Goal: Ask a question: Seek information or help from site administrators or community

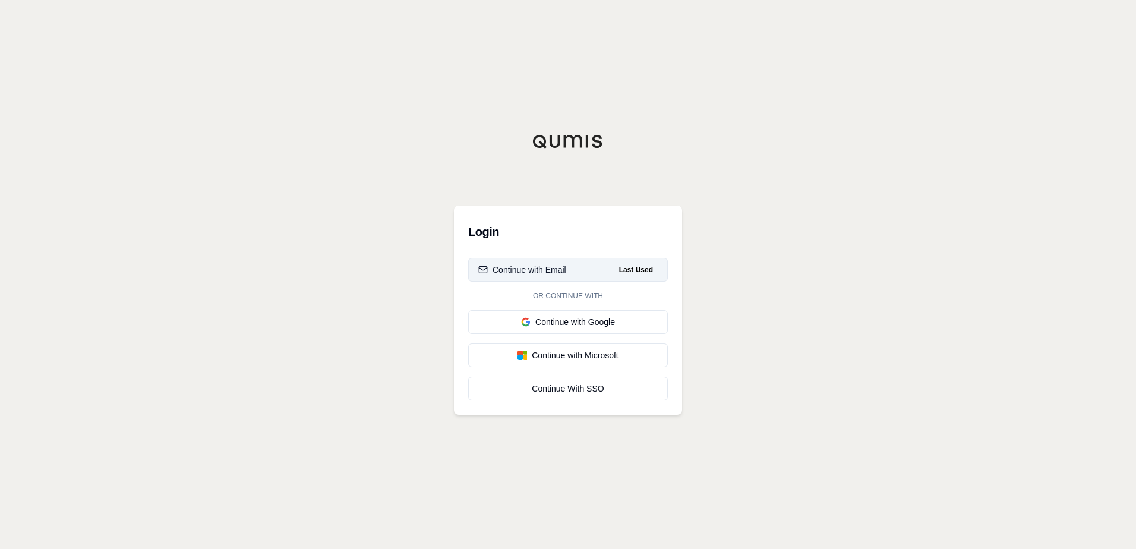
click at [510, 272] on div "Continue with Email" at bounding box center [522, 270] width 88 height 12
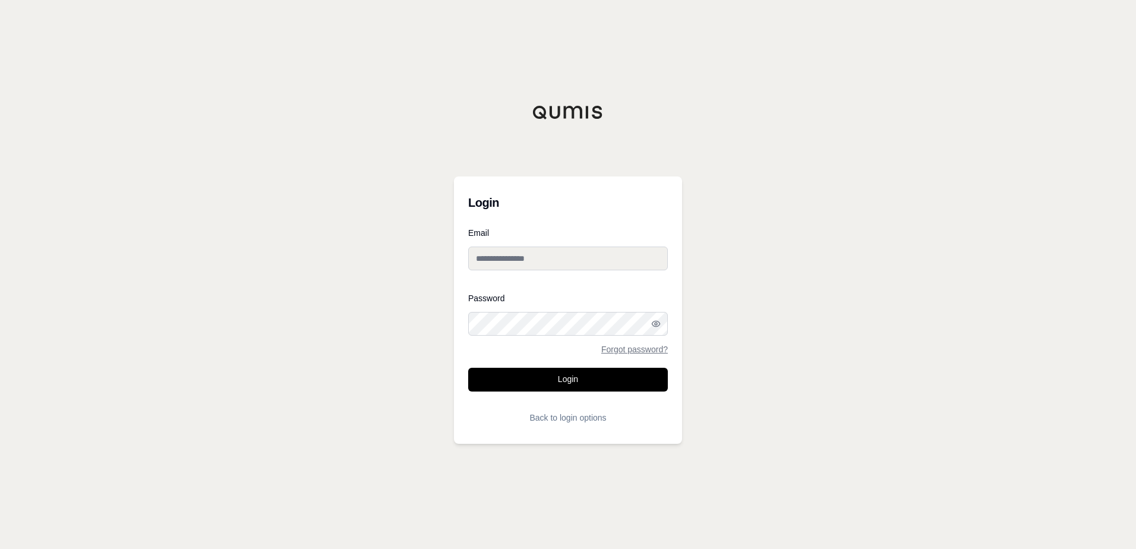
click at [514, 261] on input "Email" at bounding box center [568, 259] width 200 height 24
type input "**********"
click at [526, 378] on button "Login" at bounding box center [568, 380] width 200 height 24
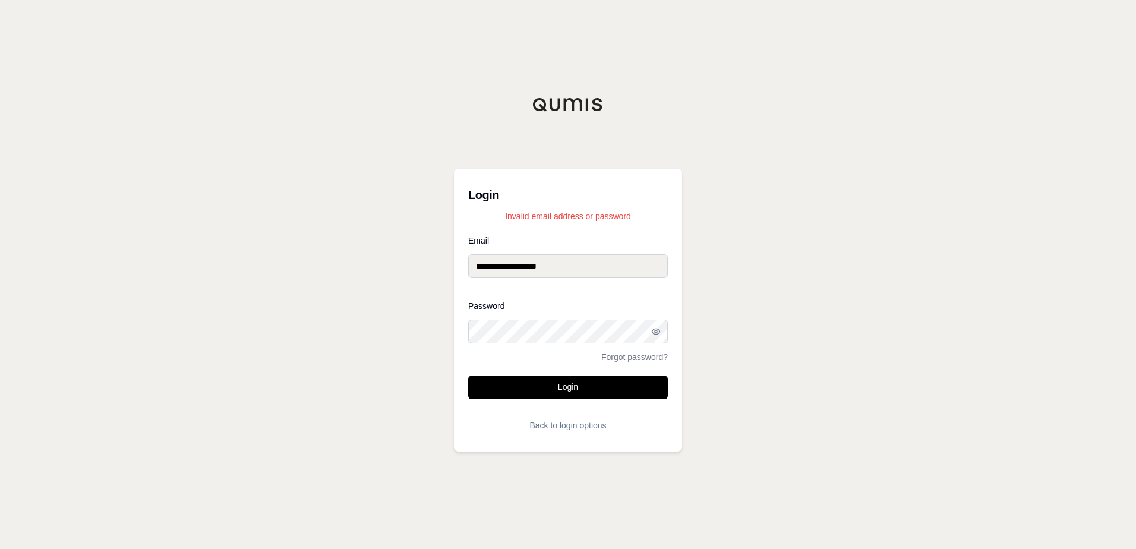
click at [308, 329] on div "**********" at bounding box center [568, 274] width 1136 height 549
click at [604, 398] on button "Login" at bounding box center [568, 388] width 200 height 24
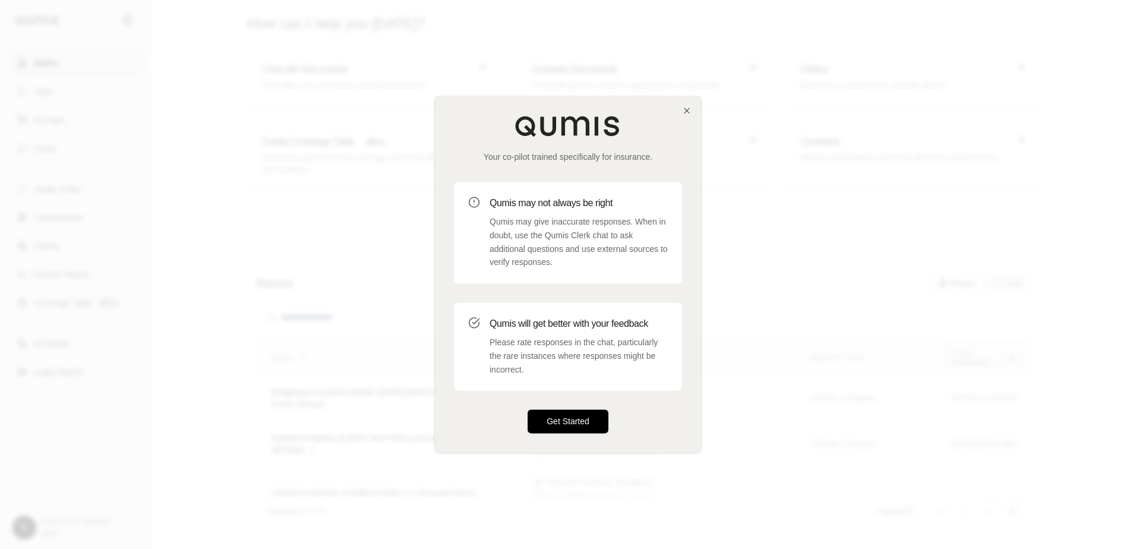
click at [567, 424] on button "Get Started" at bounding box center [568, 422] width 81 height 24
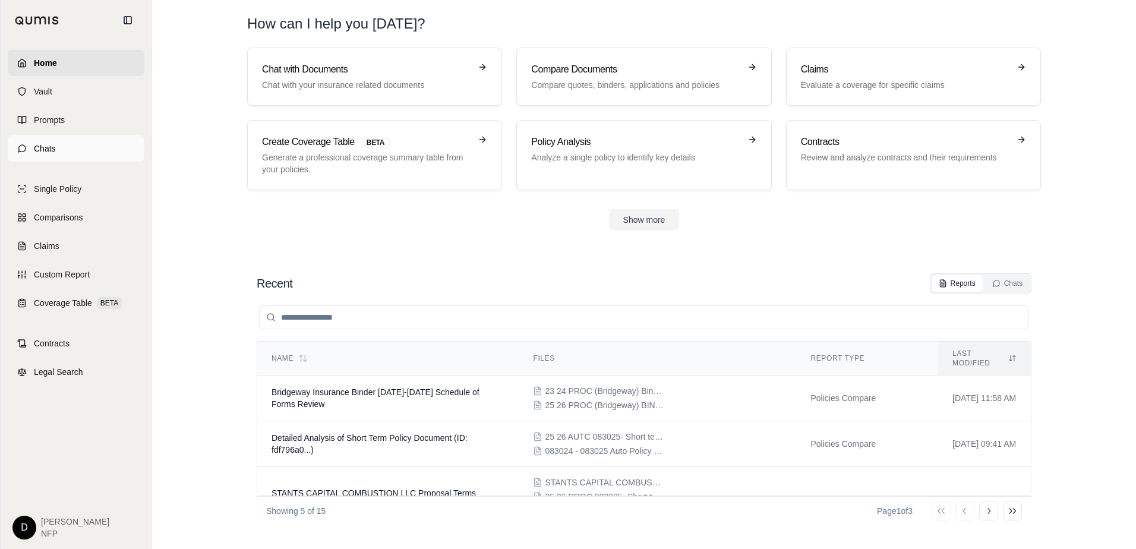
click at [38, 142] on link "Chats" at bounding box center [76, 148] width 137 height 26
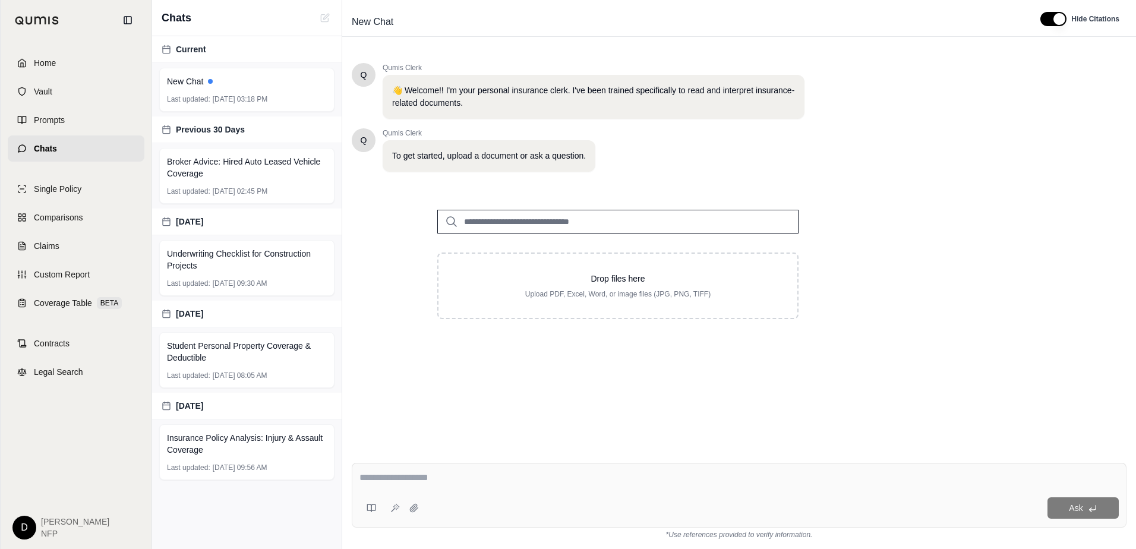
click at [491, 217] on input "search" at bounding box center [617, 222] width 361 height 24
type input "**********"
click at [677, 338] on div "**********" at bounding box center [739, 248] width 775 height 390
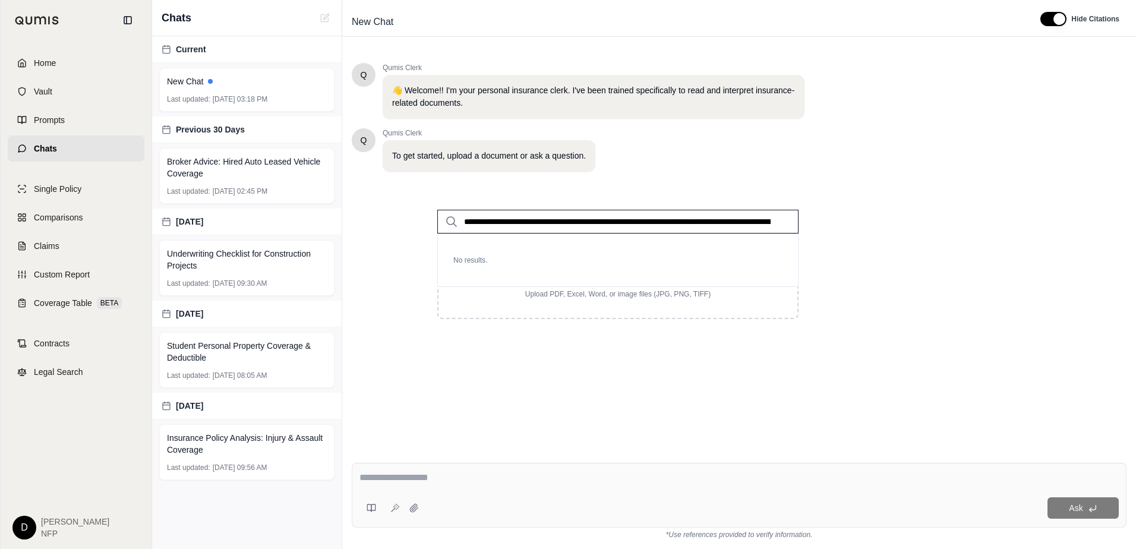
click at [473, 246] on p "No results." at bounding box center [618, 260] width 348 height 29
click at [474, 220] on input "**********" at bounding box center [617, 222] width 361 height 24
click at [472, 261] on p "No results." at bounding box center [618, 260] width 348 height 29
click at [697, 390] on div "**********" at bounding box center [739, 248] width 775 height 390
click at [420, 478] on textarea at bounding box center [738, 478] width 759 height 14
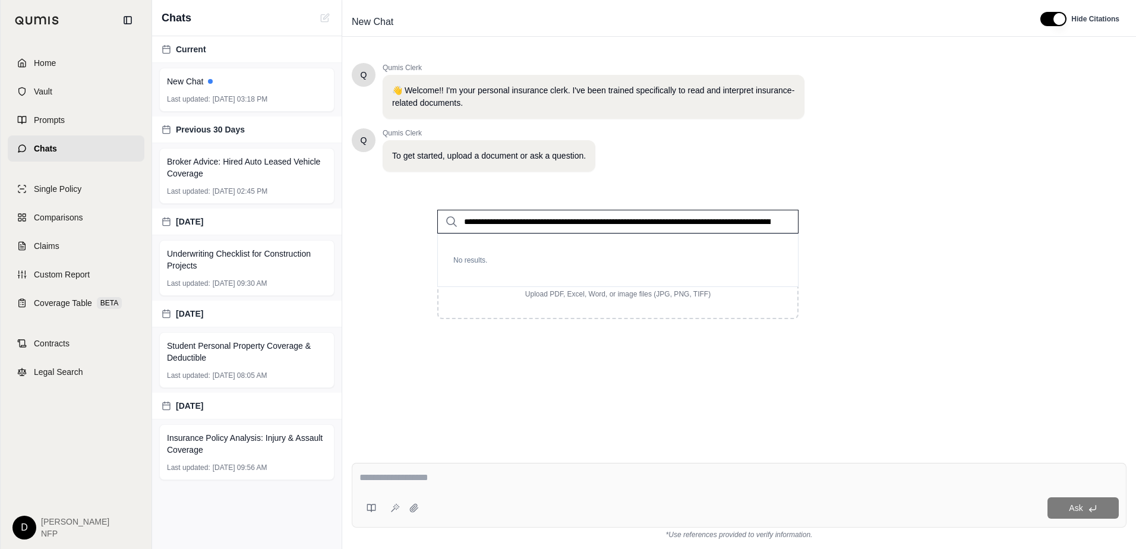
paste textarea "**********"
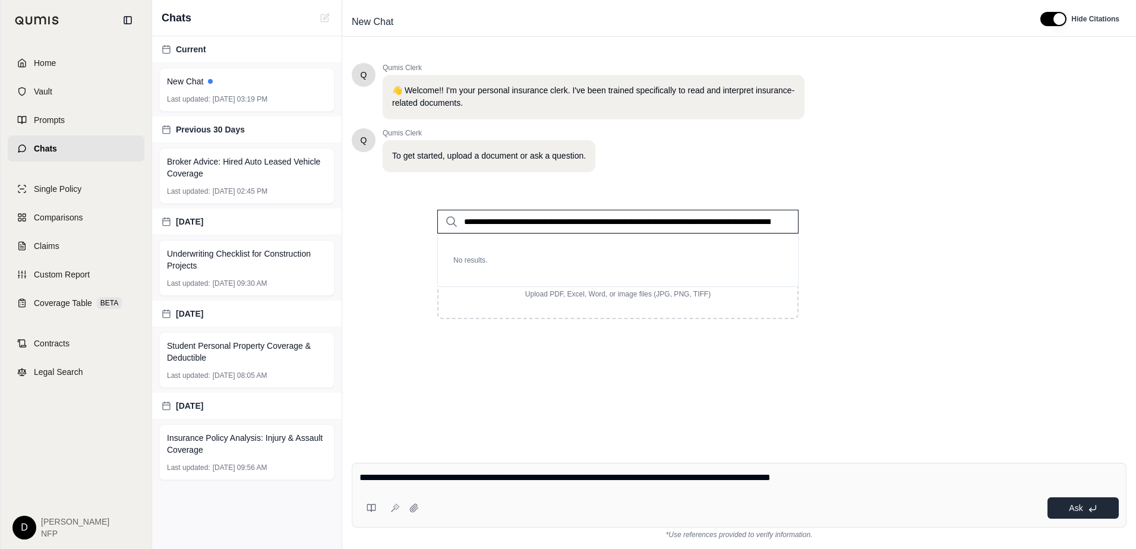
type textarea "**********"
click at [1075, 505] on span "Ask" at bounding box center [1076, 508] width 14 height 10
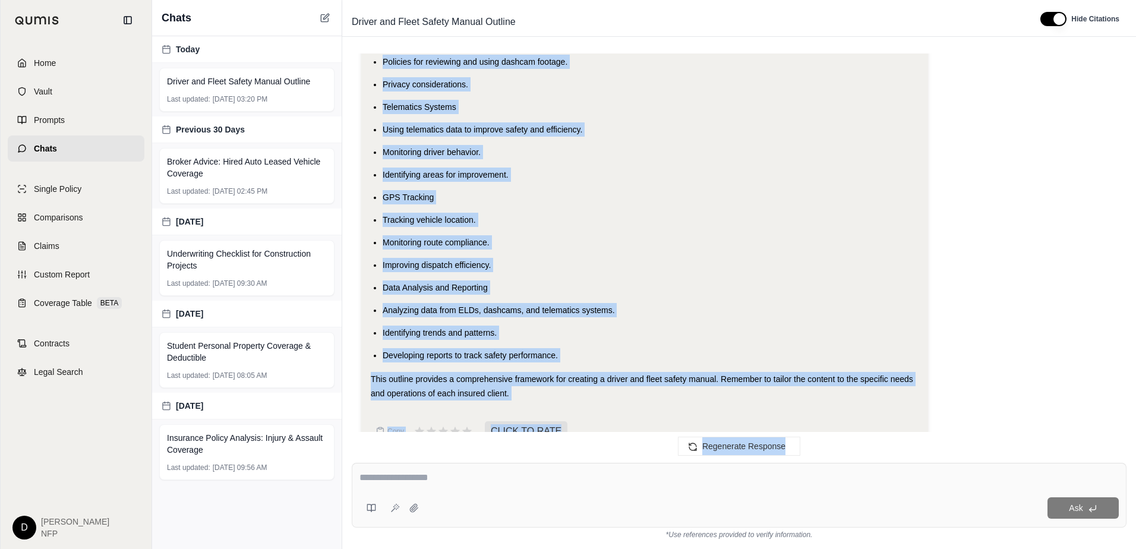
scroll to position [10877, 0]
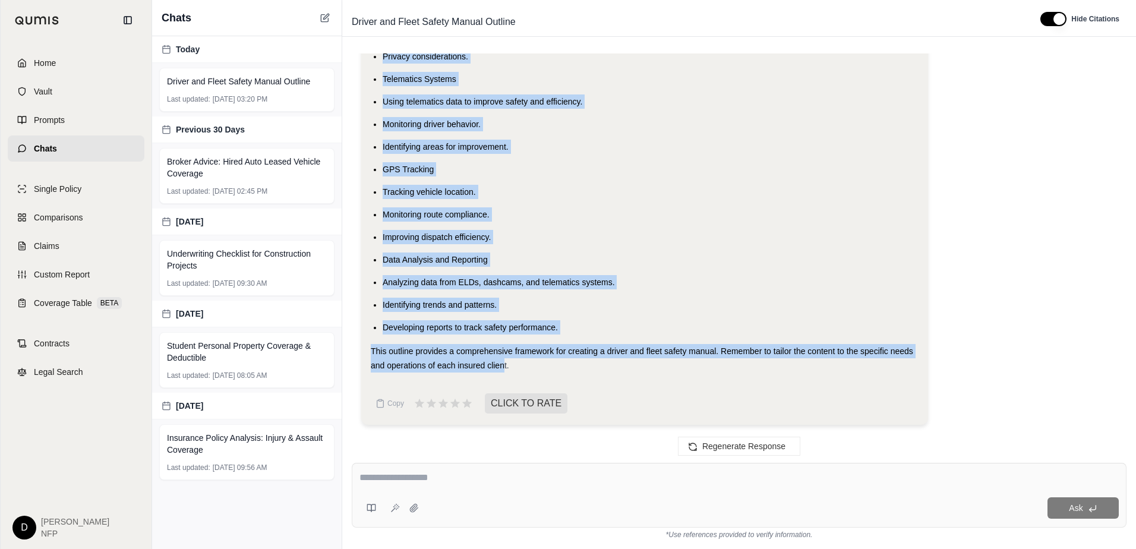
drag, startPoint x: 373, startPoint y: 127, endPoint x: 505, endPoint y: 360, distance: 268.5
drag, startPoint x: 505, startPoint y: 360, endPoint x: 475, endPoint y: 365, distance: 30.8
copy div "Here's an outline for a driver and fleet safety manual, incorporating best prac…"
click at [835, 484] on div at bounding box center [738, 480] width 759 height 18
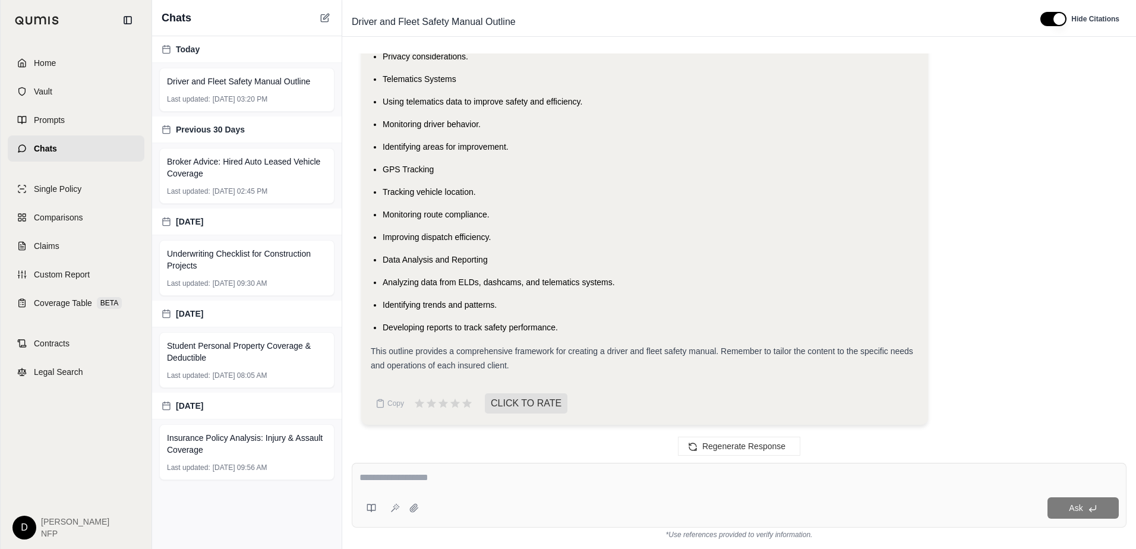
click at [487, 480] on textarea at bounding box center [738, 478] width 759 height 14
type textarea "**********"
click at [1078, 502] on button "Ask" at bounding box center [1083, 507] width 71 height 21
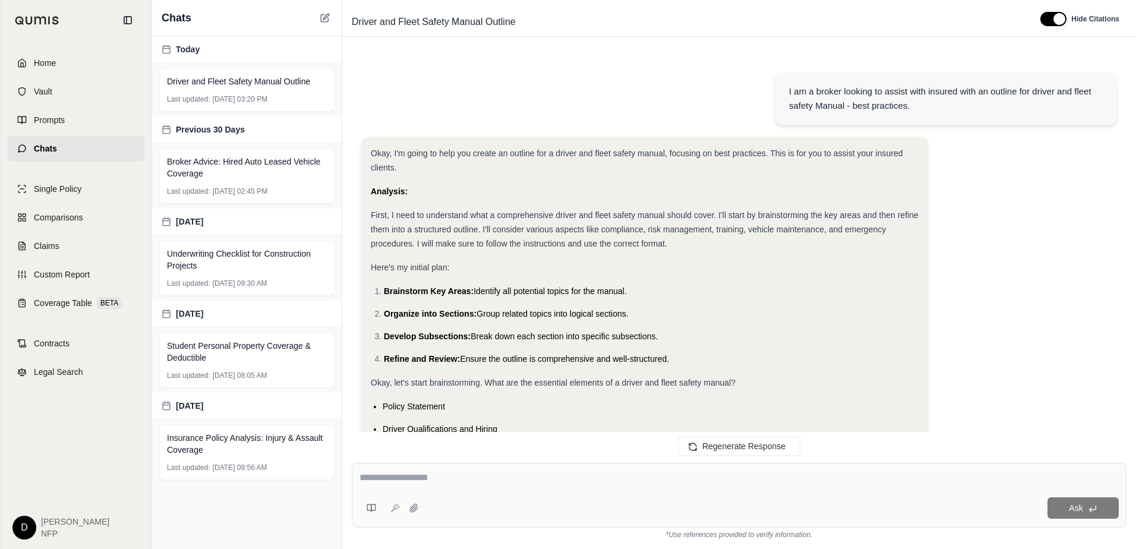
scroll to position [15606, 0]
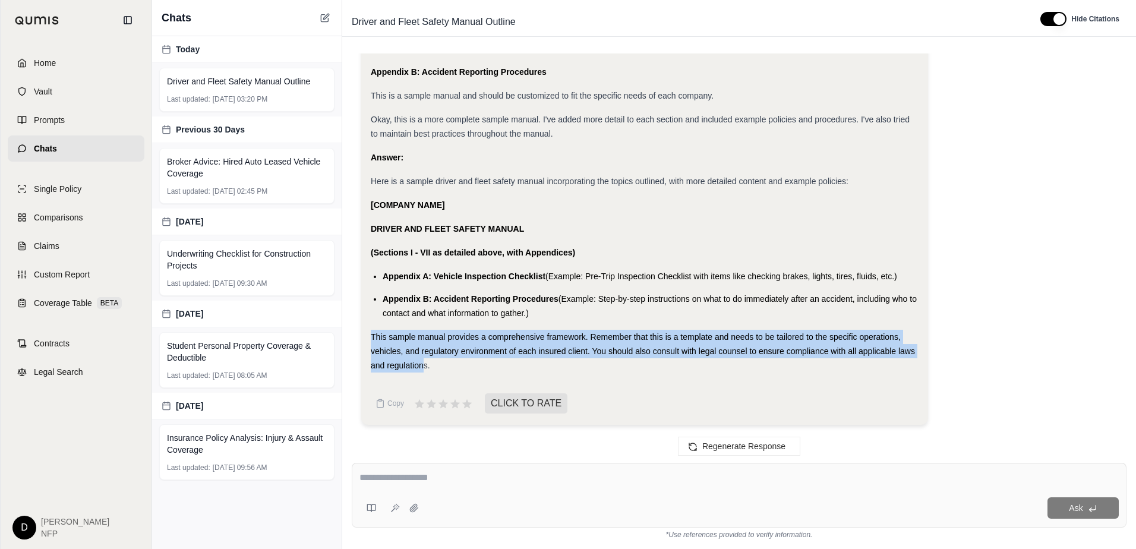
drag, startPoint x: 371, startPoint y: 333, endPoint x: 424, endPoint y: 362, distance: 60.1
click at [424, 362] on span "This sample manual provides a comprehensive framework. Remember that this is a …" at bounding box center [643, 351] width 544 height 38
drag, startPoint x: 424, startPoint y: 362, endPoint x: 403, endPoint y: 352, distance: 23.1
copy span "This sample manual provides a comprehensive framework. Remember that this is a …"
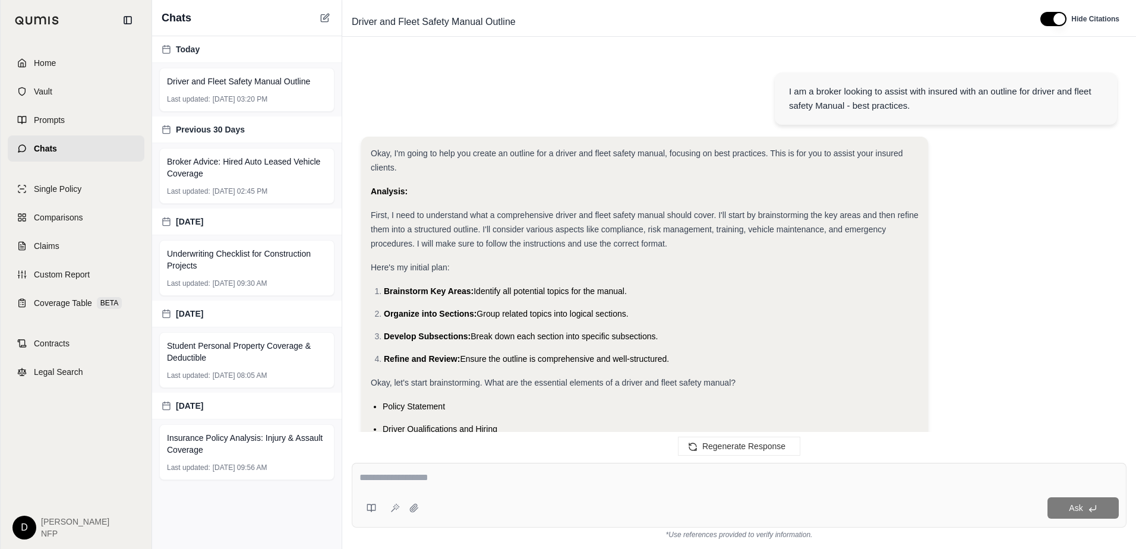
scroll to position [15704, 0]
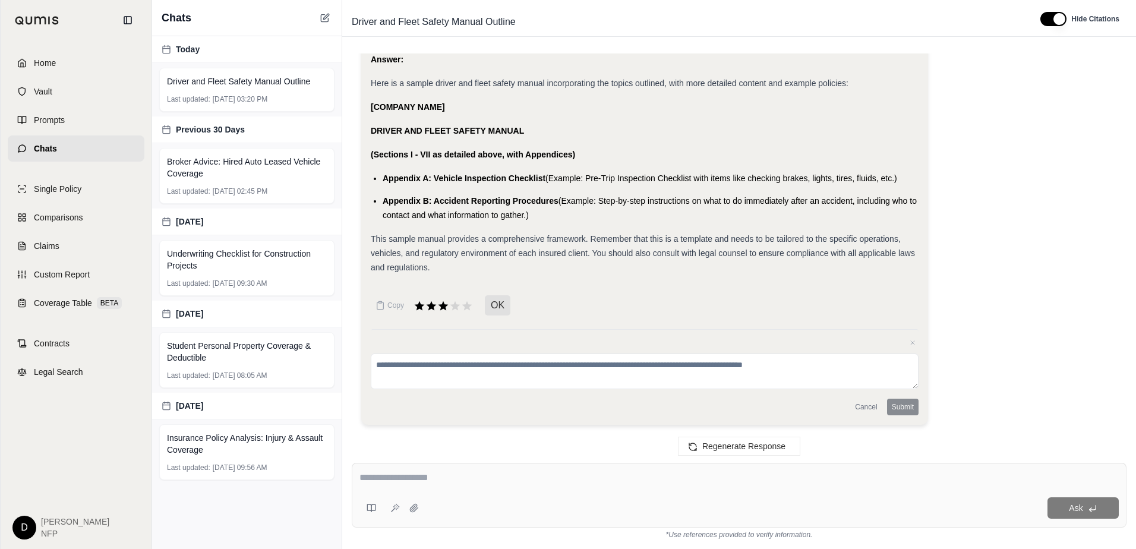
drag, startPoint x: 485, startPoint y: 450, endPoint x: 507, endPoint y: 450, distance: 22.0
click at [485, 450] on div "Regenerate Response" at bounding box center [739, 446] width 794 height 29
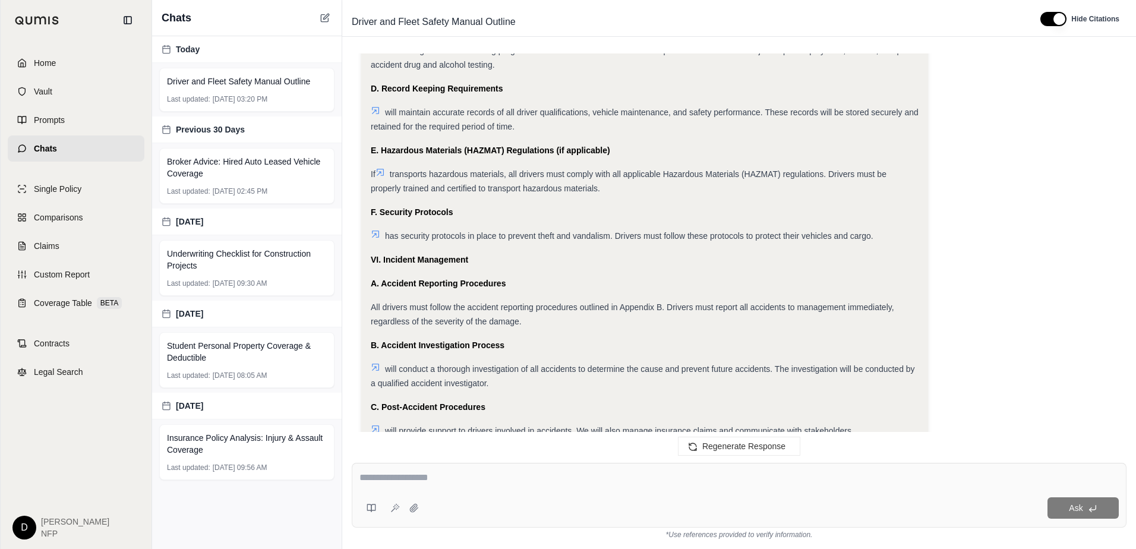
scroll to position [14813, 0]
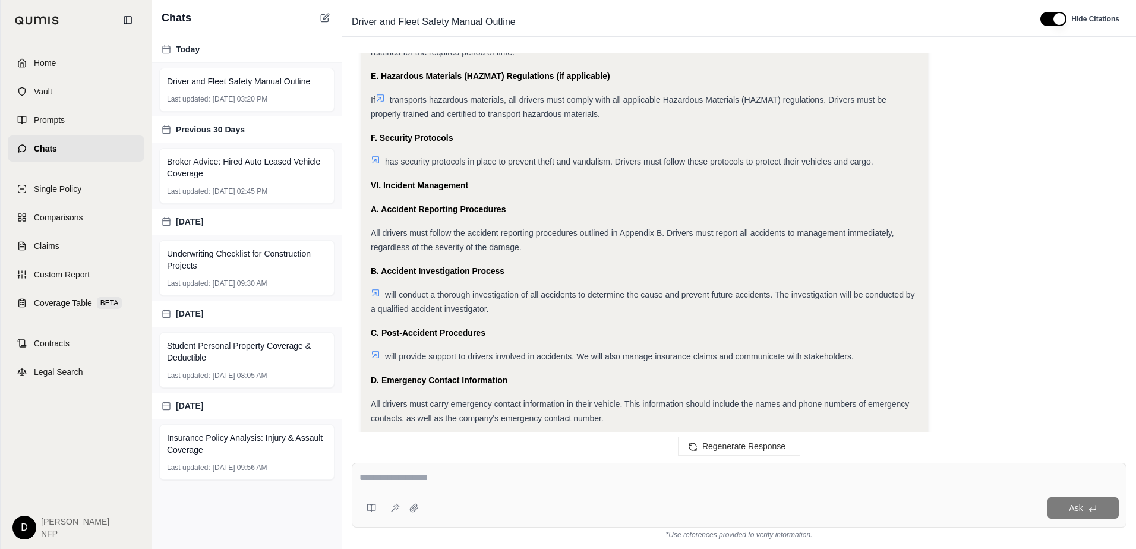
click at [577, 232] on span "All drivers must follow the accident reporting procedures outlined in Appendix …" at bounding box center [632, 240] width 523 height 24
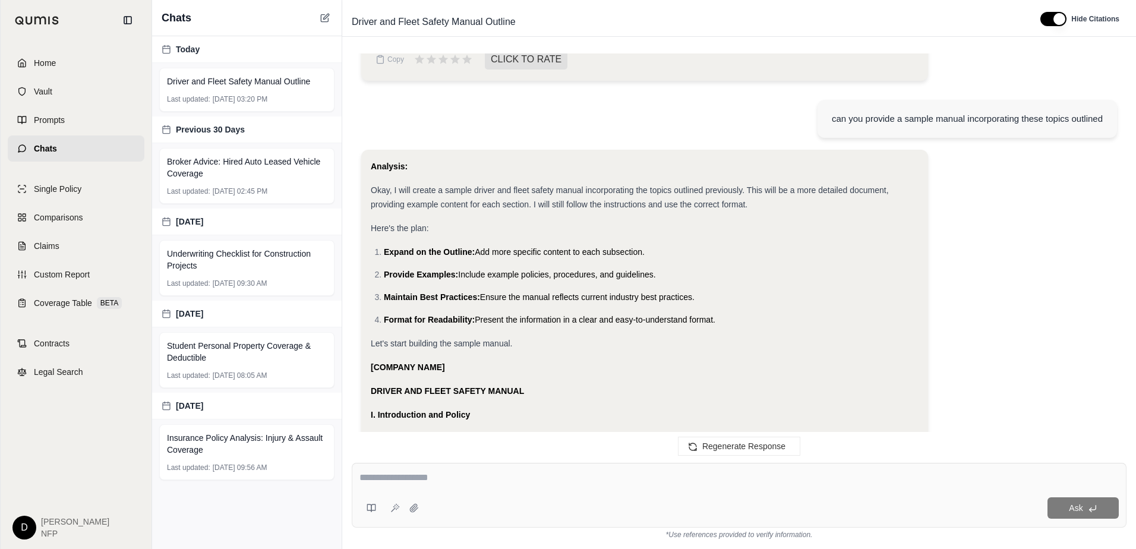
scroll to position [11248, 0]
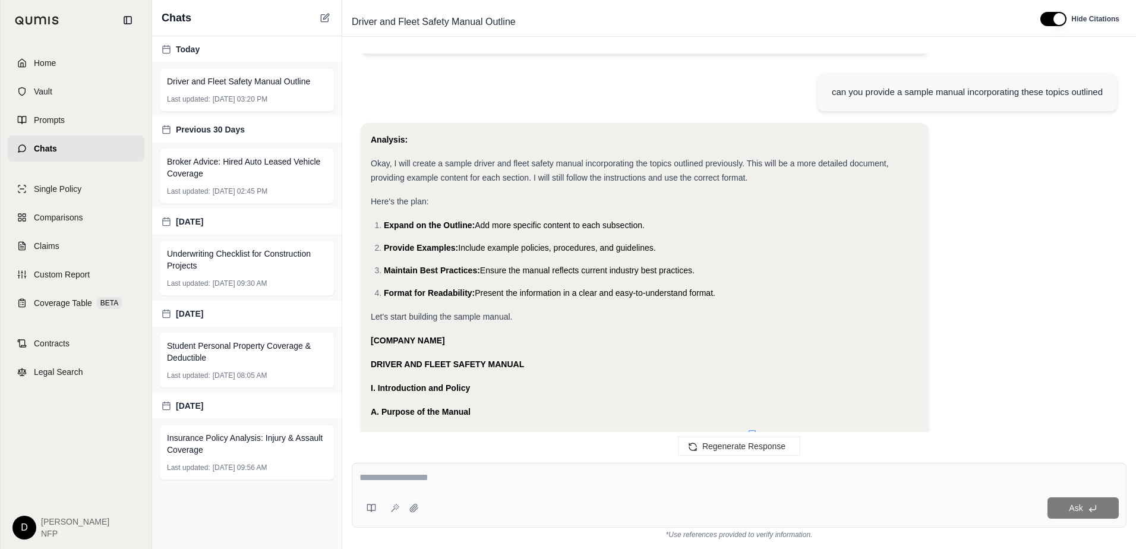
click at [515, 222] on span "Add more specific content to each subsection." at bounding box center [560, 225] width 170 height 10
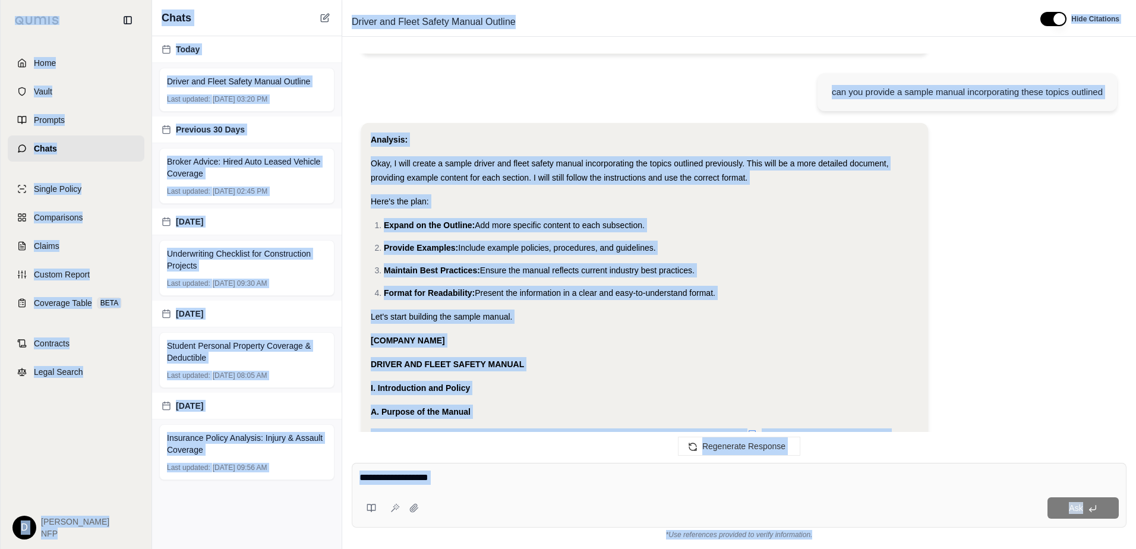
click at [515, 222] on span "Add more specific content to each subsection." at bounding box center [560, 225] width 170 height 10
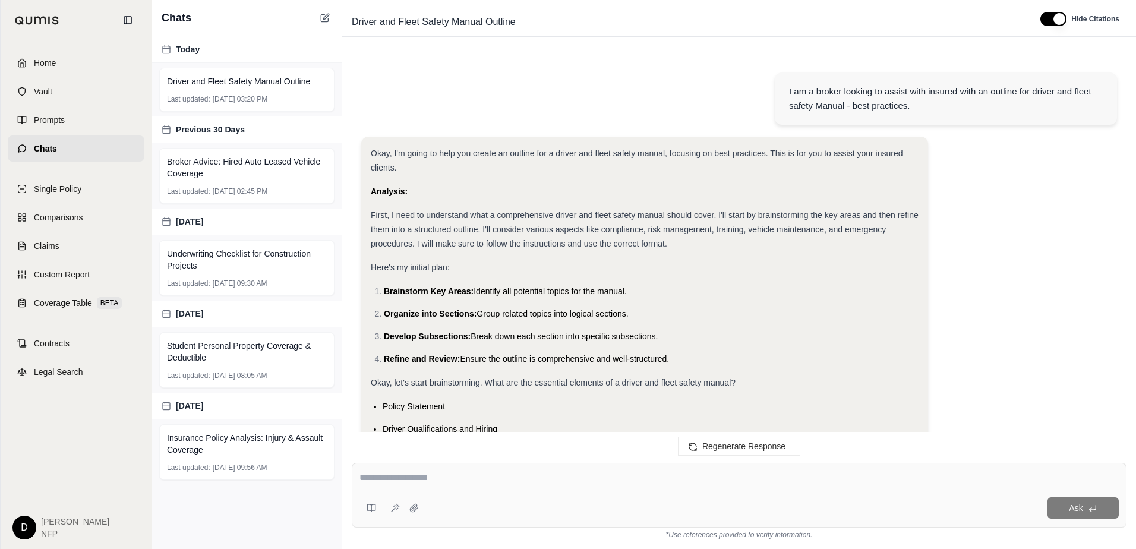
scroll to position [15704, 0]
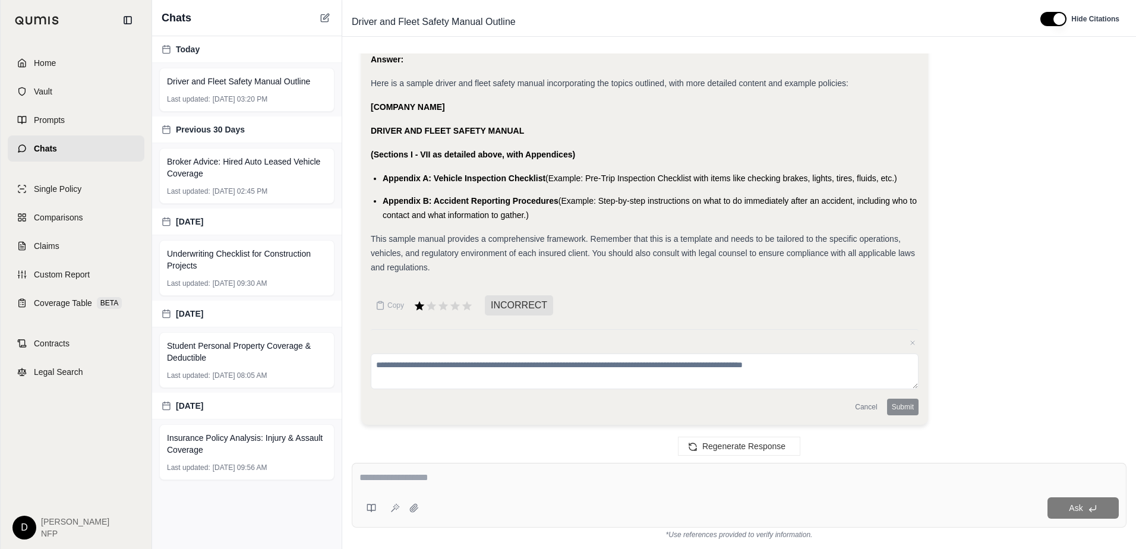
drag, startPoint x: 369, startPoint y: 339, endPoint x: 538, endPoint y: 222, distance: 206.2
click at [548, 220] on li "Appendix B: Accident Reporting Procedures (Example: Step-by-step instructions o…" at bounding box center [651, 208] width 536 height 29
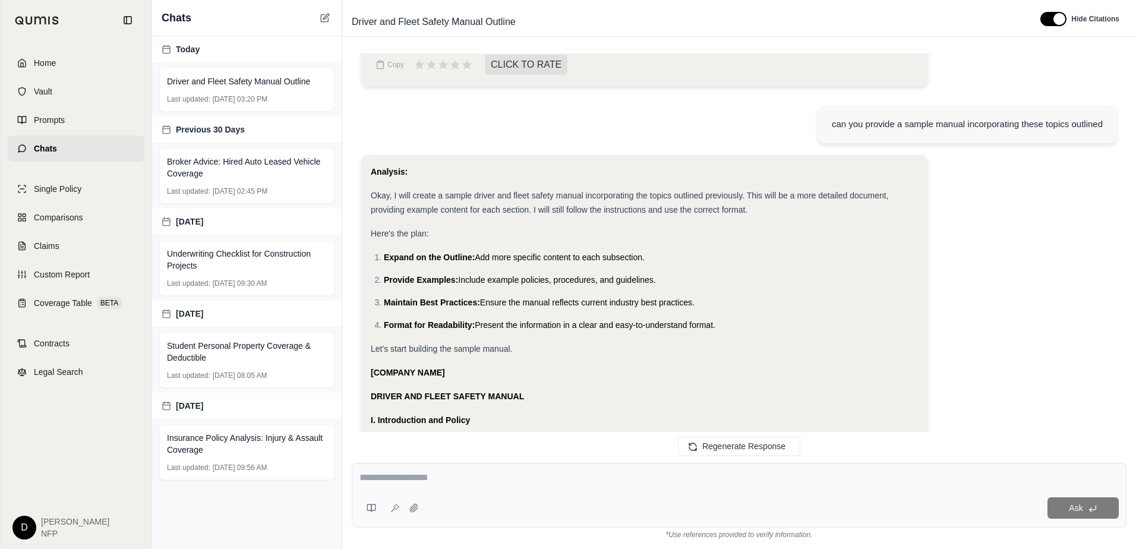
scroll to position [11212, 0]
drag, startPoint x: 538, startPoint y: 215, endPoint x: 368, endPoint y: 371, distance: 231.7
drag, startPoint x: 368, startPoint y: 371, endPoint x: 386, endPoint y: 377, distance: 19.4
copy div "[COMPANY NAME] DRIVER AND FLEET SAFETY MANUAL I. Introduction and Policy A. Pur…"
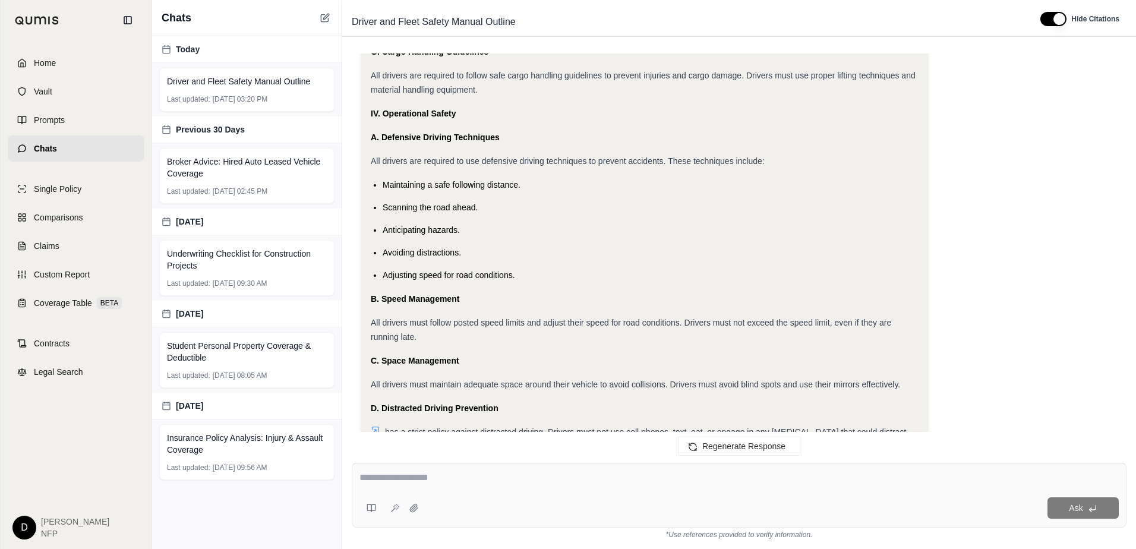
click at [614, 337] on div "All drivers must follow posted speed limits and adjust their speed for road con…" at bounding box center [645, 330] width 548 height 29
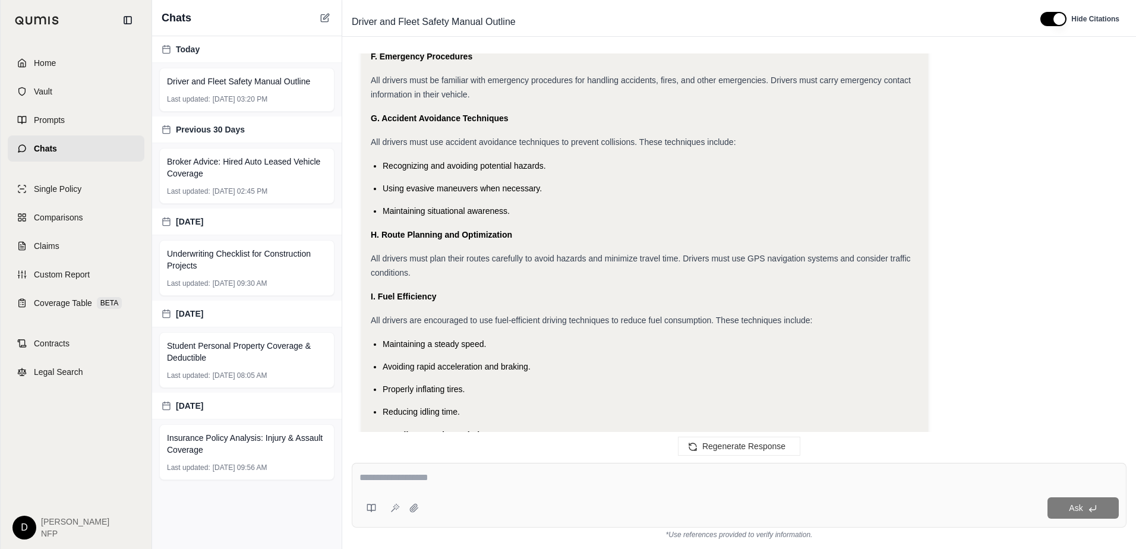
click at [592, 340] on li "Maintaining a steady speed." at bounding box center [651, 344] width 536 height 14
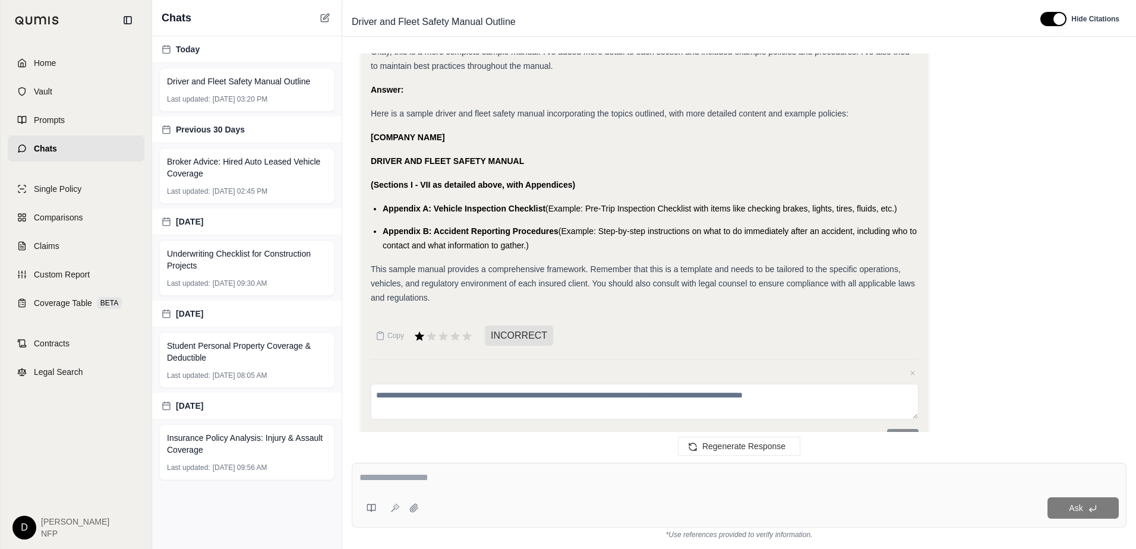
scroll to position [15645, 0]
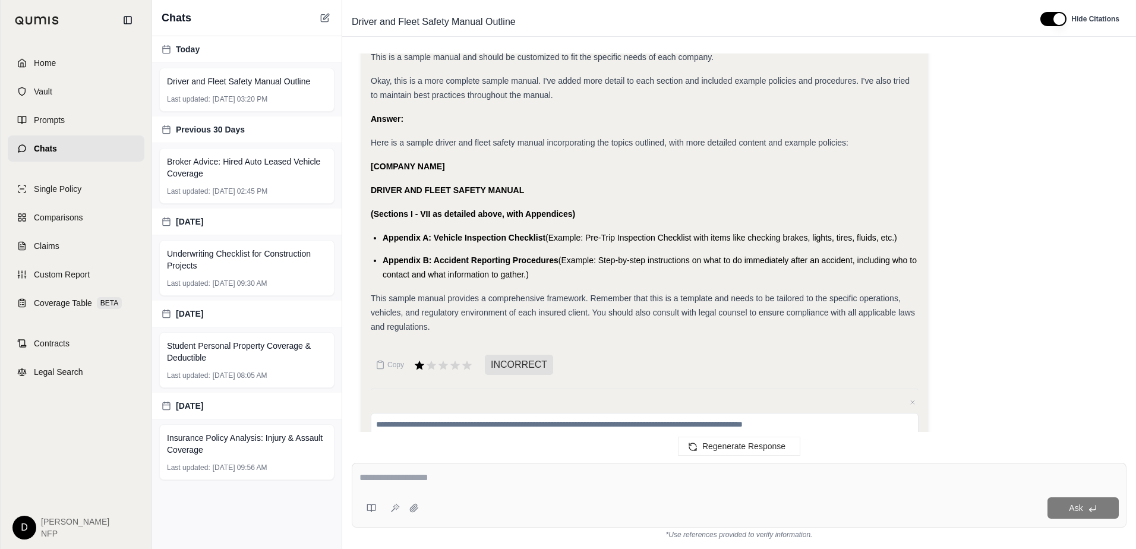
drag, startPoint x: 428, startPoint y: 472, endPoint x: 470, endPoint y: 468, distance: 41.8
click at [429, 472] on textarea at bounding box center [738, 478] width 759 height 14
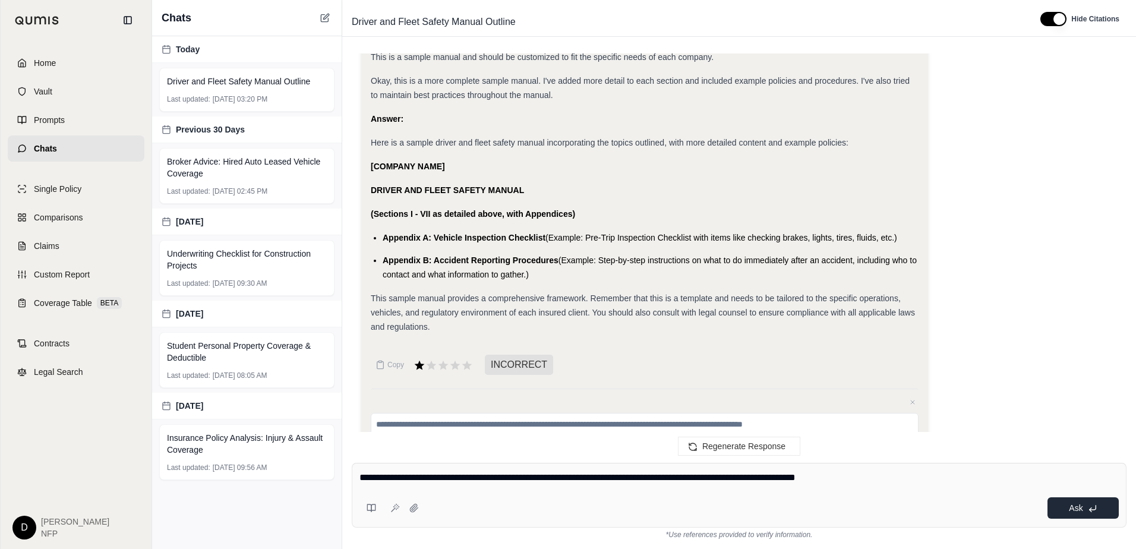
type textarea "**********"
click at [1083, 507] on button "Ask" at bounding box center [1083, 507] width 71 height 21
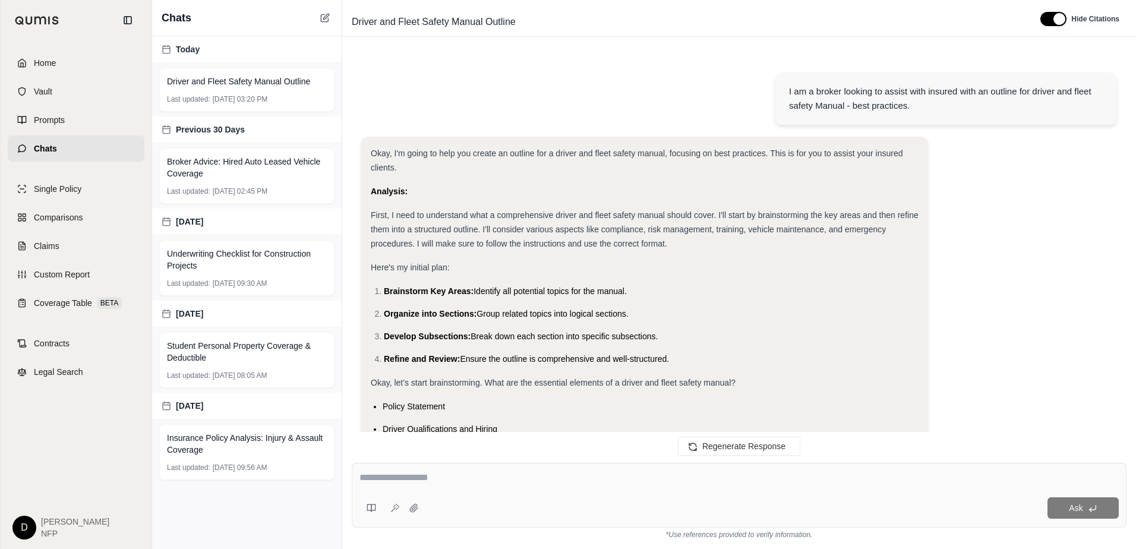
scroll to position [17264, 0]
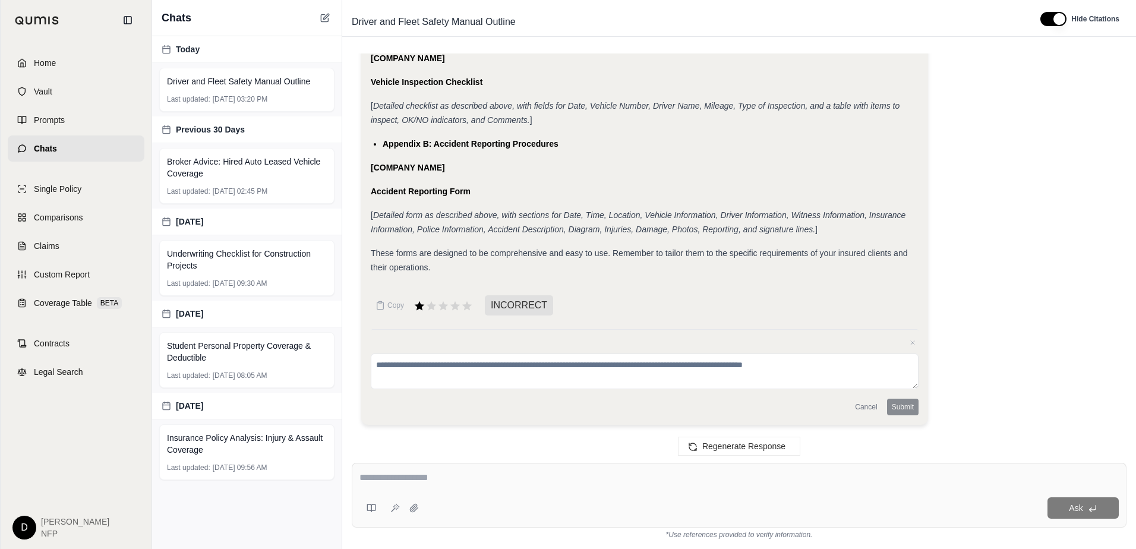
drag, startPoint x: 371, startPoint y: 153, endPoint x: 448, endPoint y: 225, distance: 105.5
click at [505, 234] on em "Detailed form as described above, with sections for Date, Time, Location, Vehic…" at bounding box center [638, 222] width 535 height 24
click at [484, 187] on div "Accident Reporting Form" at bounding box center [645, 191] width 548 height 14
click at [477, 187] on div "Accident Reporting Form" at bounding box center [645, 191] width 548 height 14
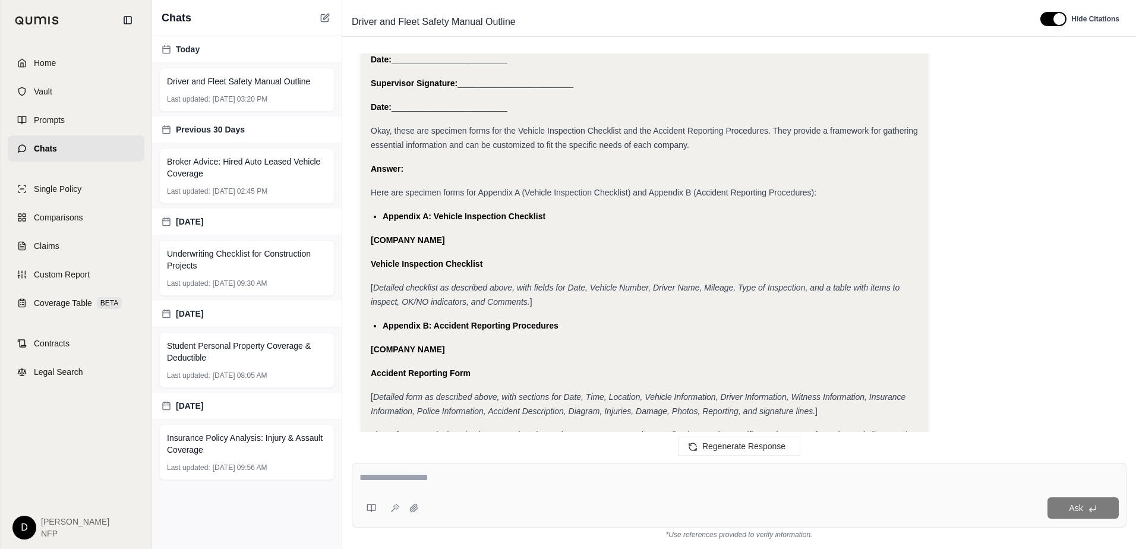
scroll to position [17086, 0]
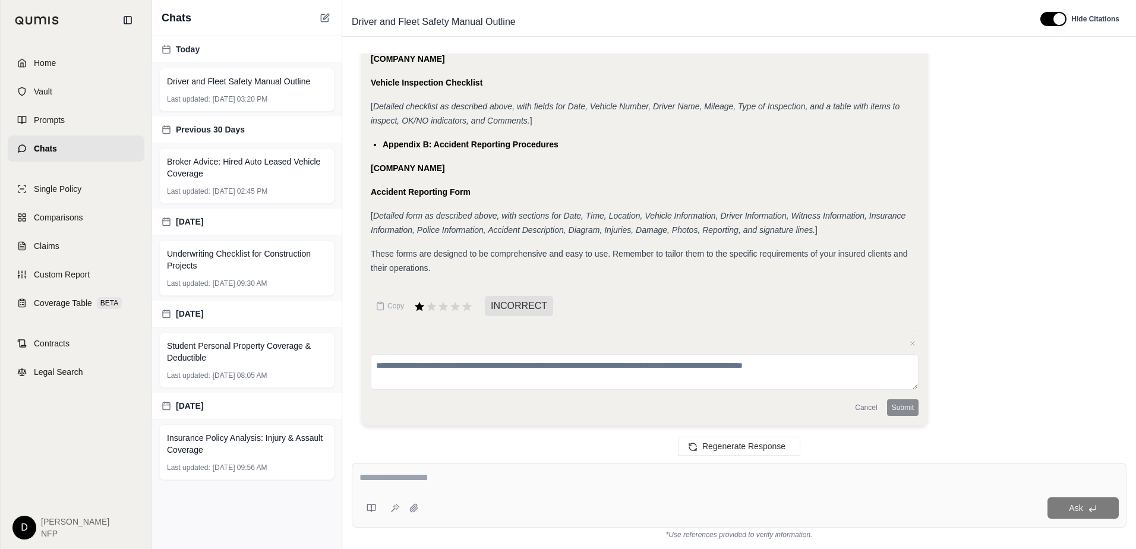
scroll to position [17264, 0]
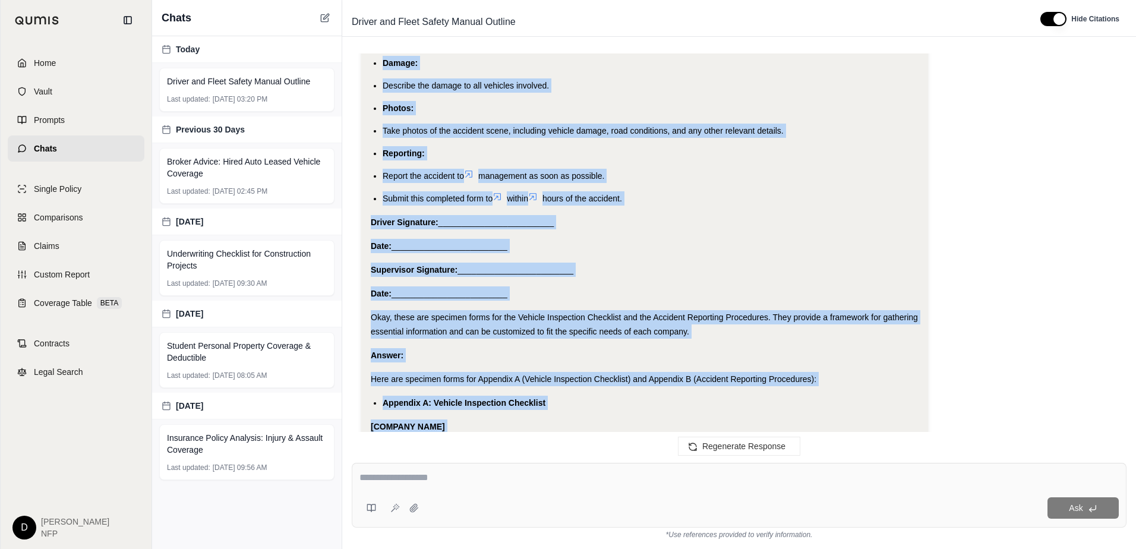
scroll to position [16925, 0]
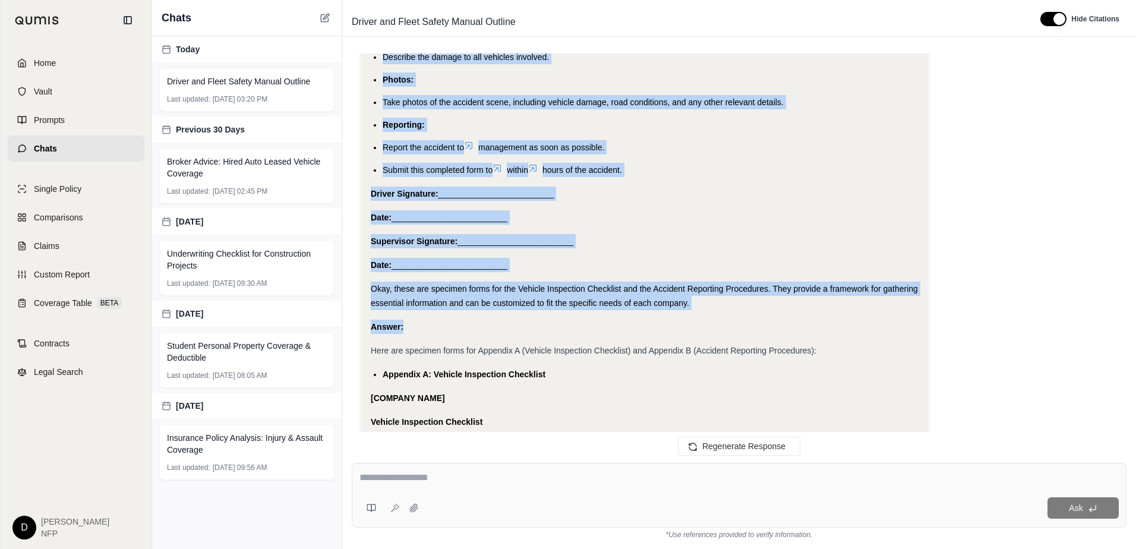
drag, startPoint x: 372, startPoint y: 113, endPoint x: 428, endPoint y: 320, distance: 213.8
copy div "Appendix A: Vehicle Inspection Checklist [COMPANY NAME] Vehicle Inspection Chec…"
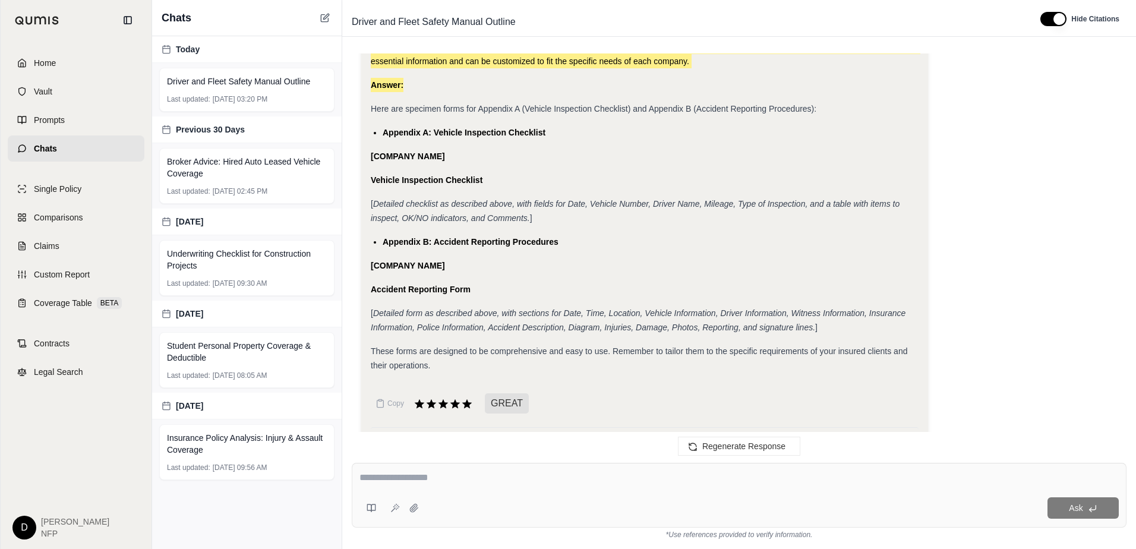
scroll to position [17146, 0]
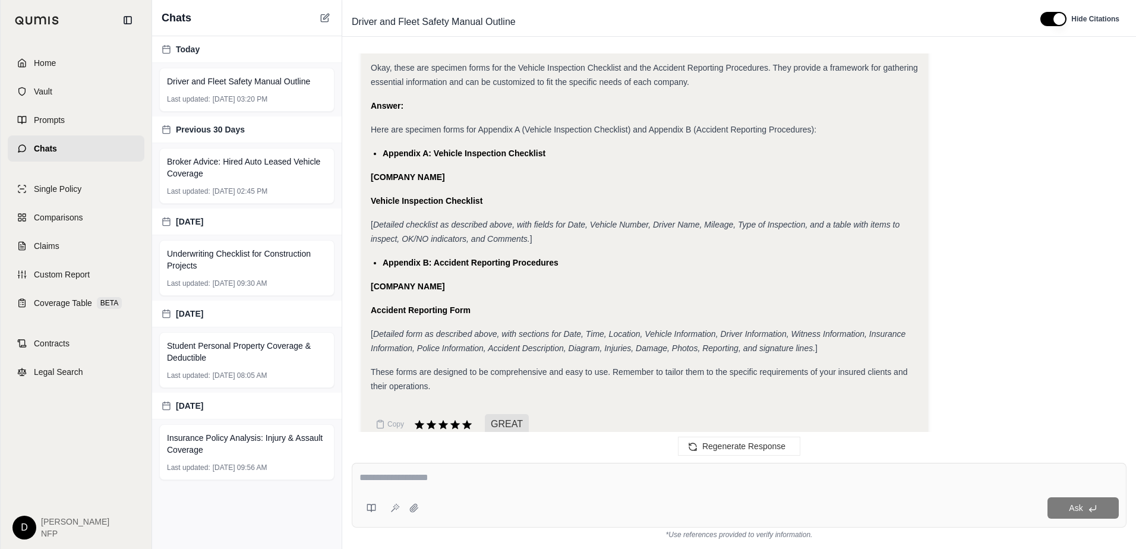
click at [522, 307] on div "Accident Reporting Form" at bounding box center [645, 310] width 548 height 14
drag, startPoint x: 386, startPoint y: 263, endPoint x: 564, endPoint y: 261, distance: 178.9
click at [564, 261] on li "Appendix B: Accident Reporting Procedures" at bounding box center [651, 263] width 536 height 14
drag, startPoint x: 564, startPoint y: 261, endPoint x: 525, endPoint y: 257, distance: 40.0
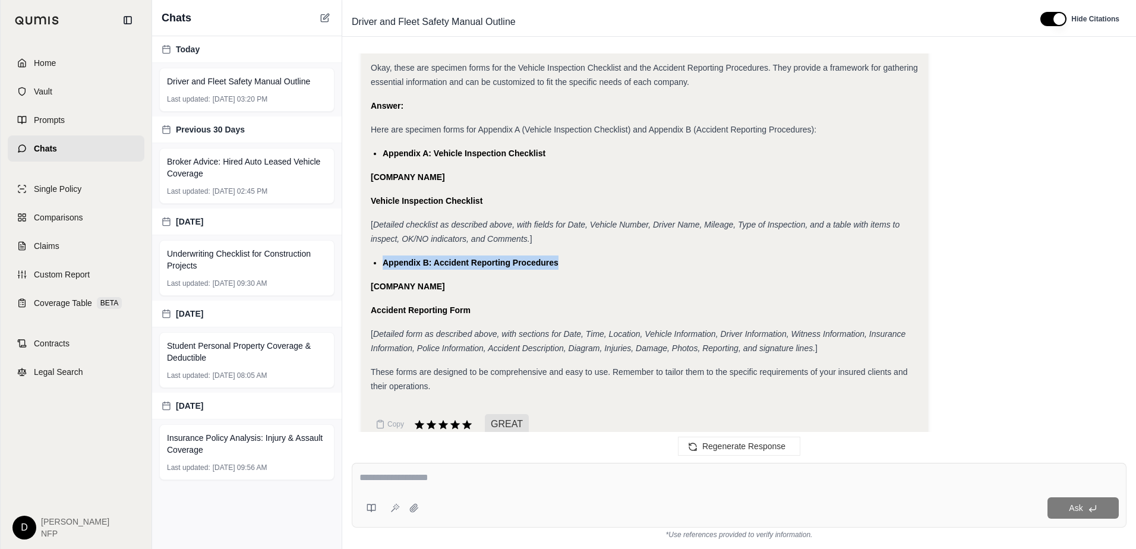
copy span "Appendix B: Accident Reporting Procedures"
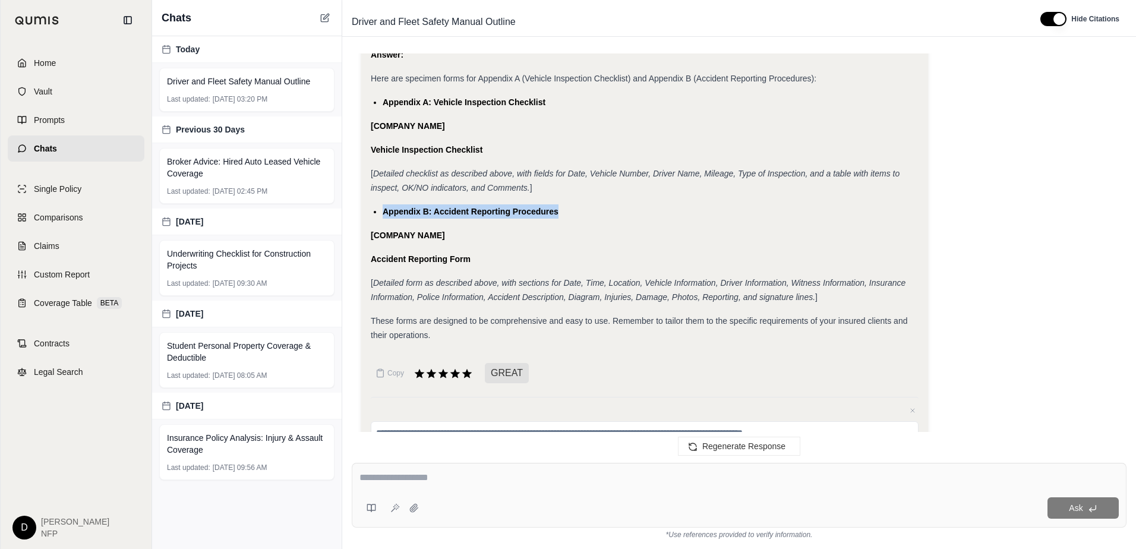
scroll to position [17264, 0]
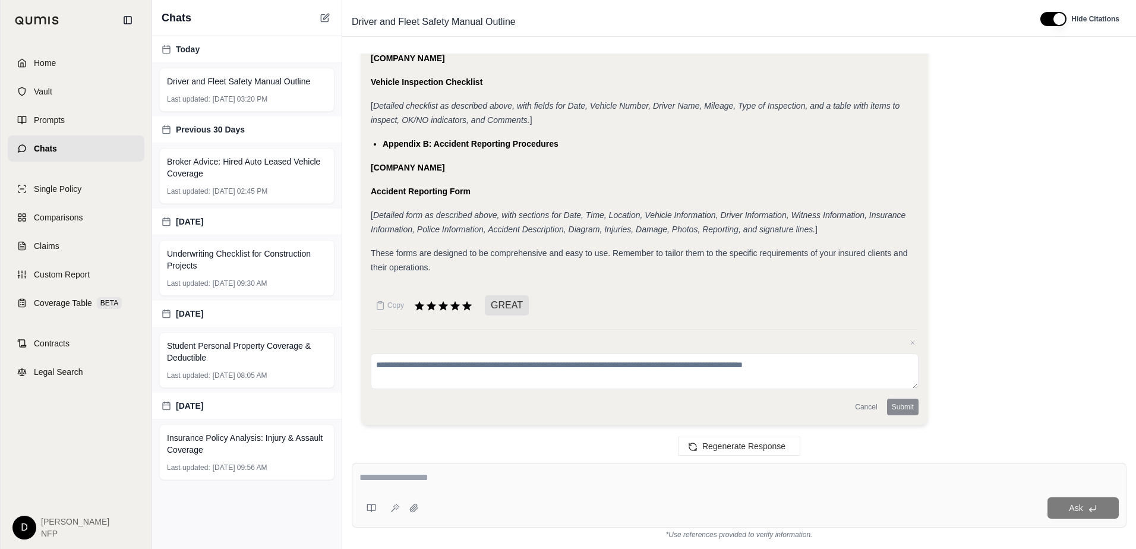
click at [425, 483] on textarea at bounding box center [738, 478] width 759 height 14
paste textarea "**********"
type textarea "**********"
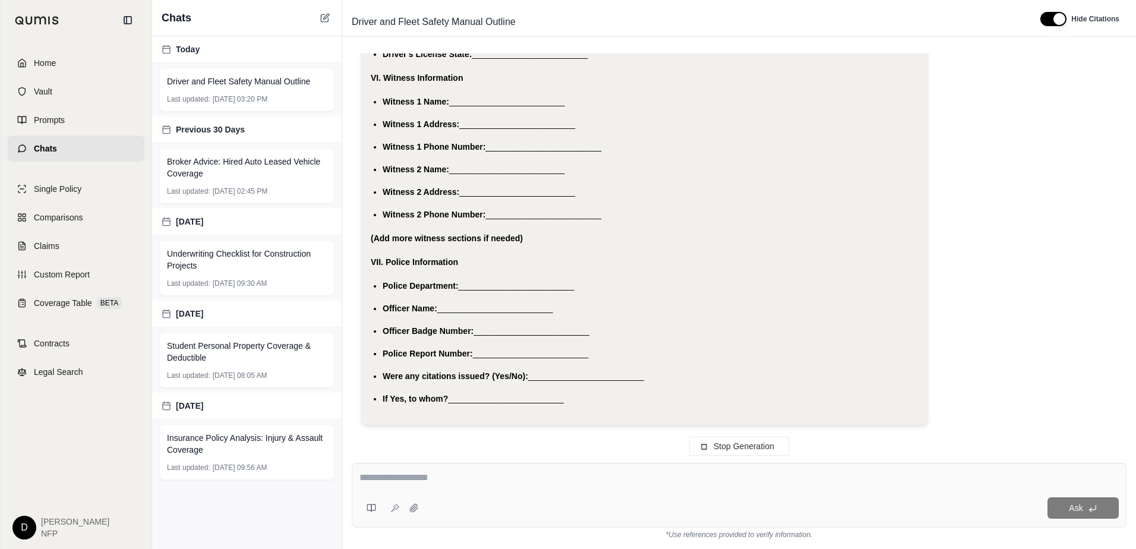
scroll to position [18706, 0]
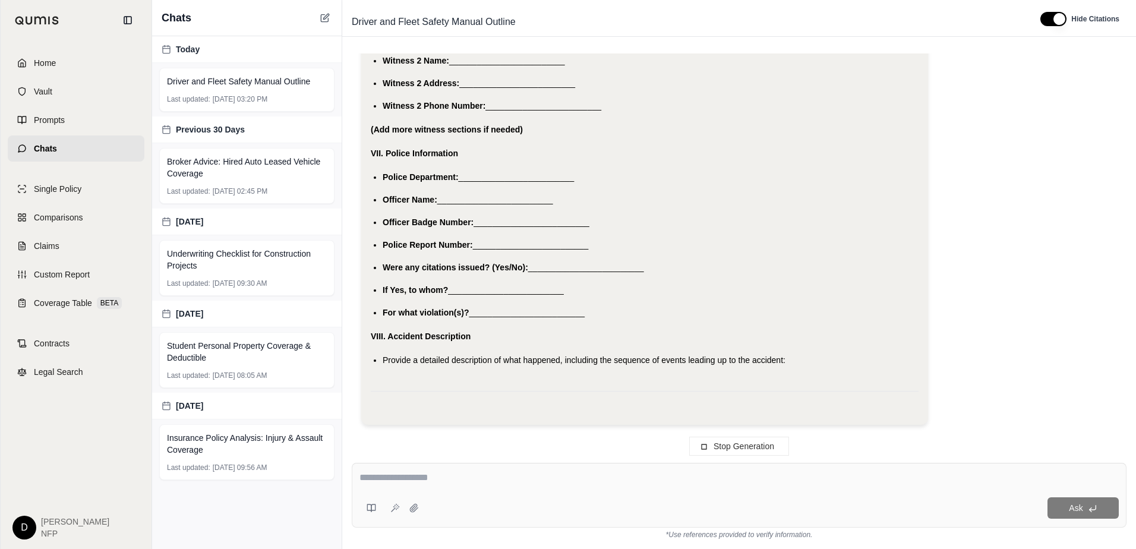
drag, startPoint x: 797, startPoint y: 360, endPoint x: 622, endPoint y: 254, distance: 205.0
click at [627, 250] on li "Police Report Number: _________________________" at bounding box center [651, 245] width 536 height 14
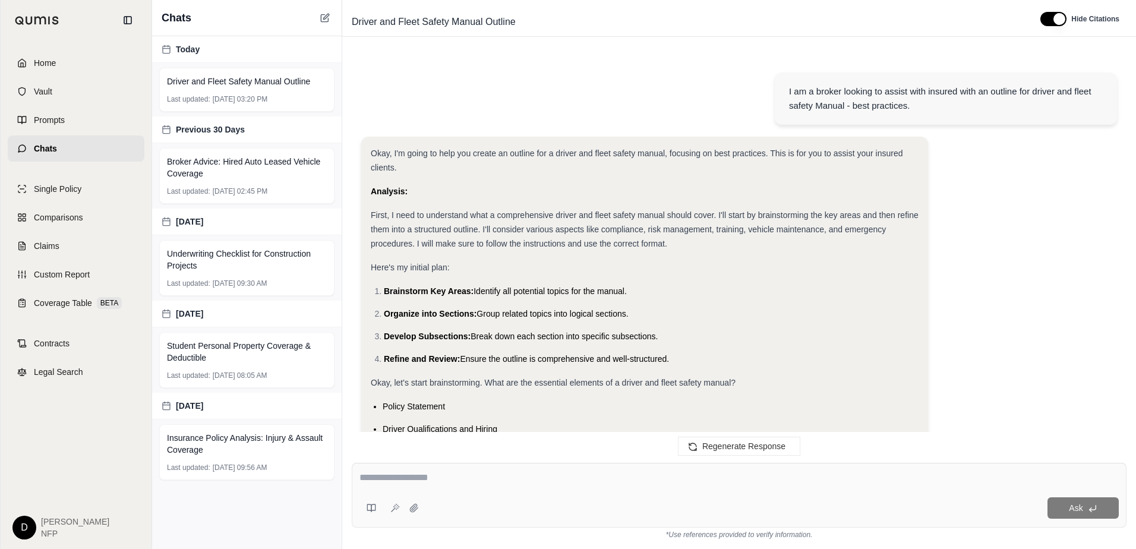
scroll to position [18937, 0]
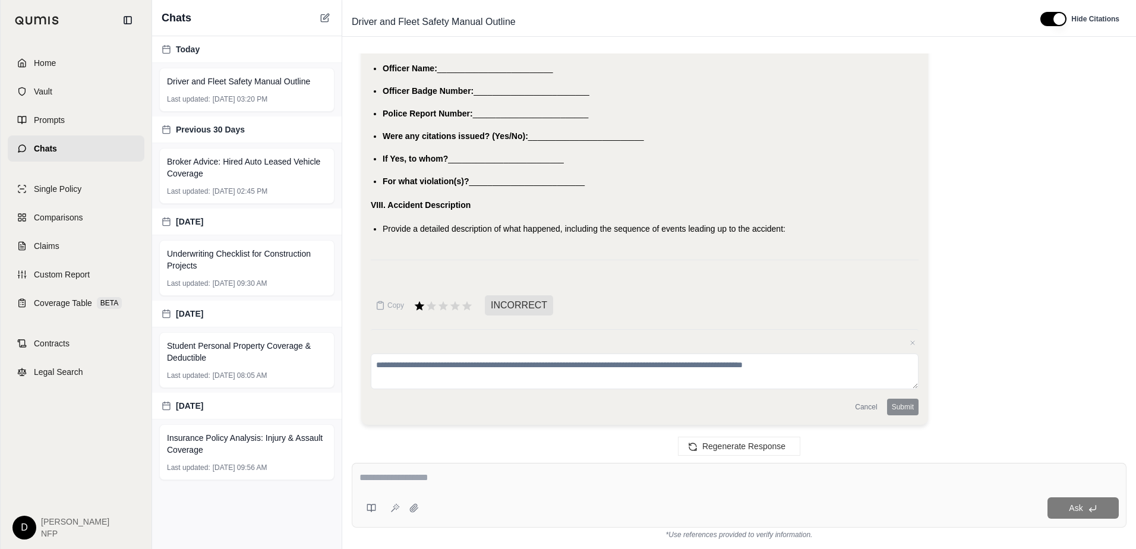
drag, startPoint x: 369, startPoint y: 143, endPoint x: 437, endPoint y: 230, distance: 110.4
click at [542, 307] on span "INCORRECT" at bounding box center [519, 305] width 68 height 20
click at [525, 304] on span "INCORRECT" at bounding box center [519, 305] width 68 height 20
click at [461, 304] on icon at bounding box center [455, 305] width 13 height 13
click at [469, 305] on icon at bounding box center [467, 306] width 11 height 10
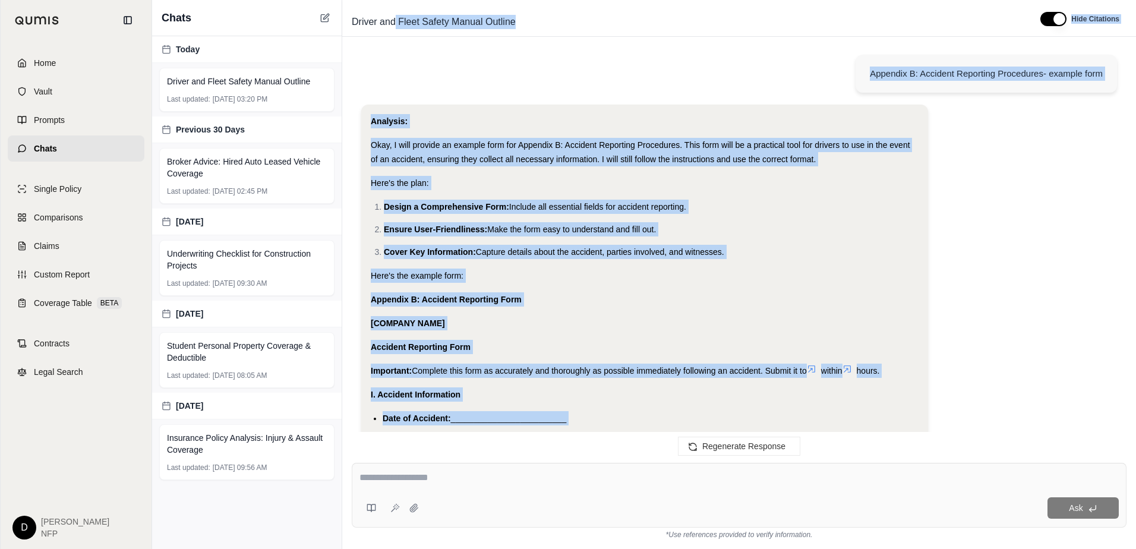
scroll to position [17157, 0]
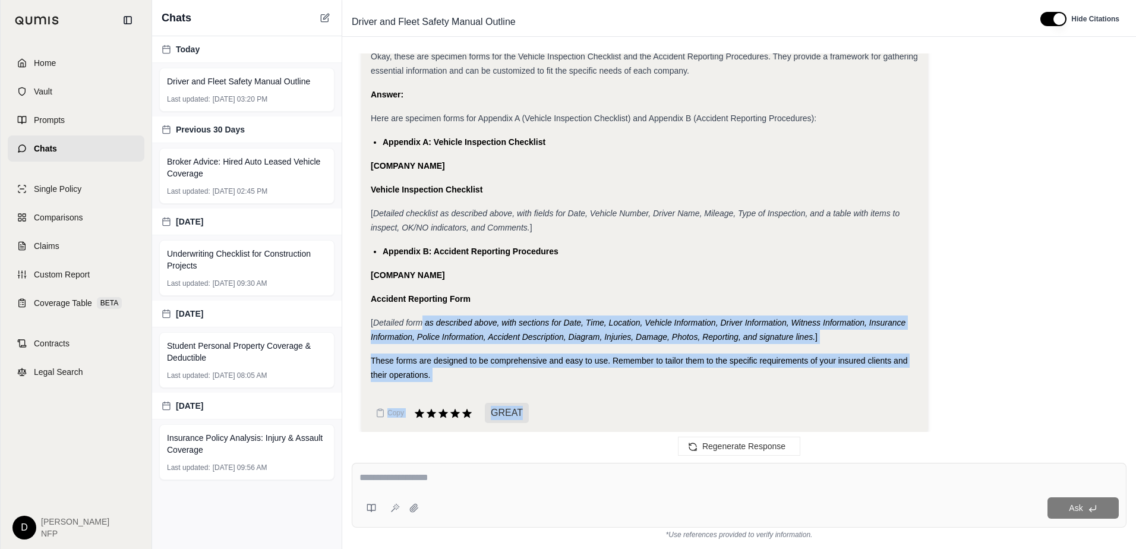
drag, startPoint x: 796, startPoint y: 231, endPoint x: 423, endPoint y: 309, distance: 380.7
click at [423, 309] on div "I am a broker looking to assist with insured with an outline for driver and fle…" at bounding box center [739, 248] width 775 height 390
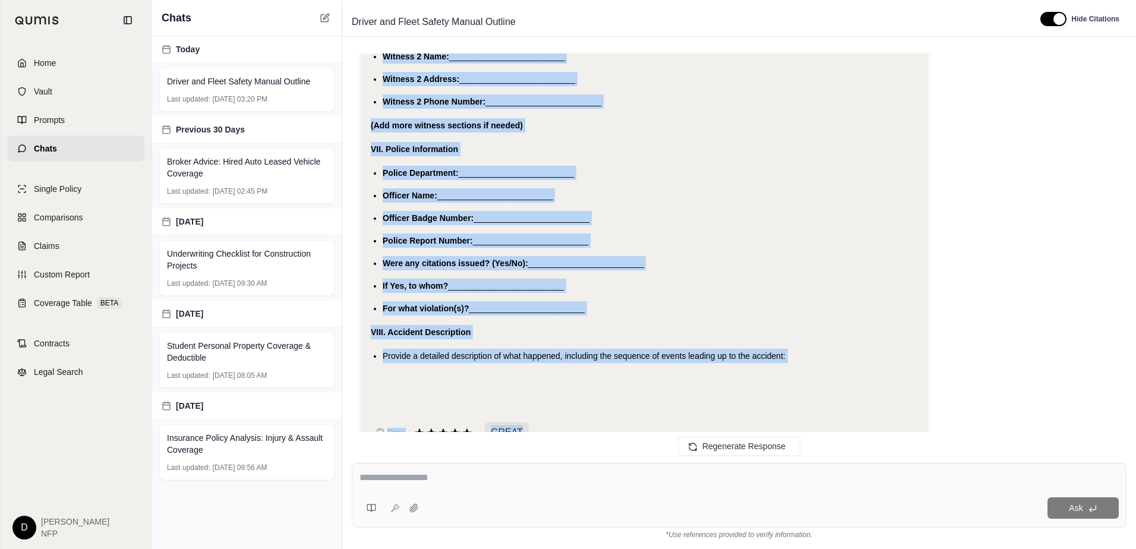
scroll to position [18937, 0]
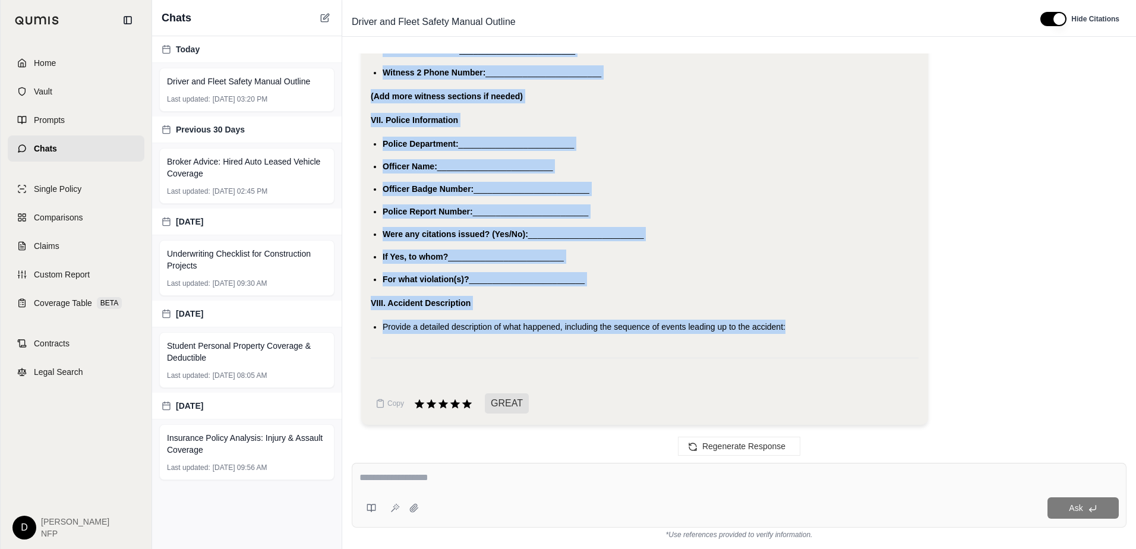
drag, startPoint x: 373, startPoint y: 212, endPoint x: 829, endPoint y: 333, distance: 471.6
copy div "Appendix B: Accident Reporting Form [COMPANY NAME] Accident Reporting Form Impo…"
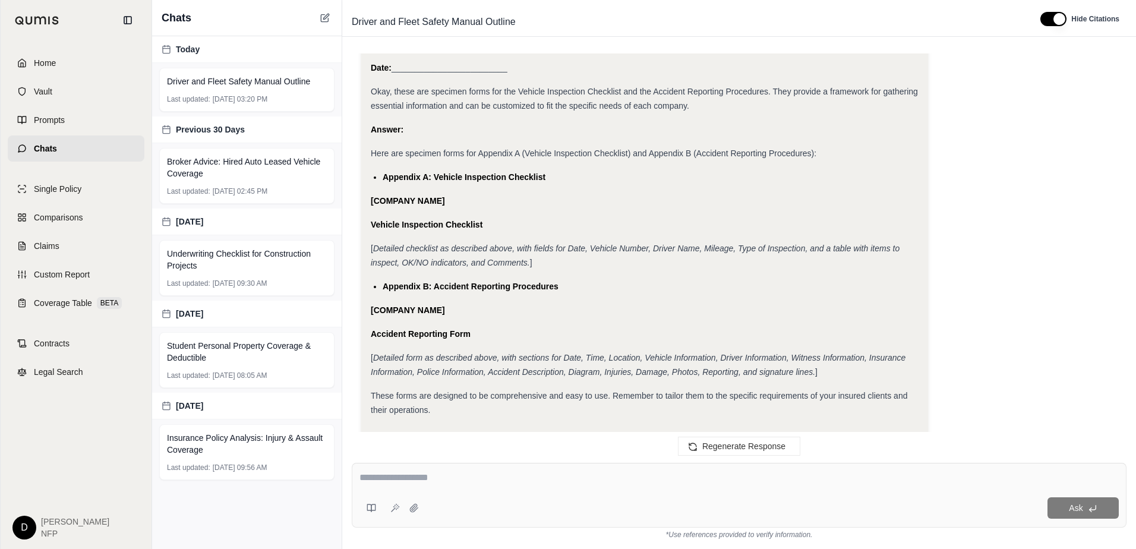
scroll to position [17095, 0]
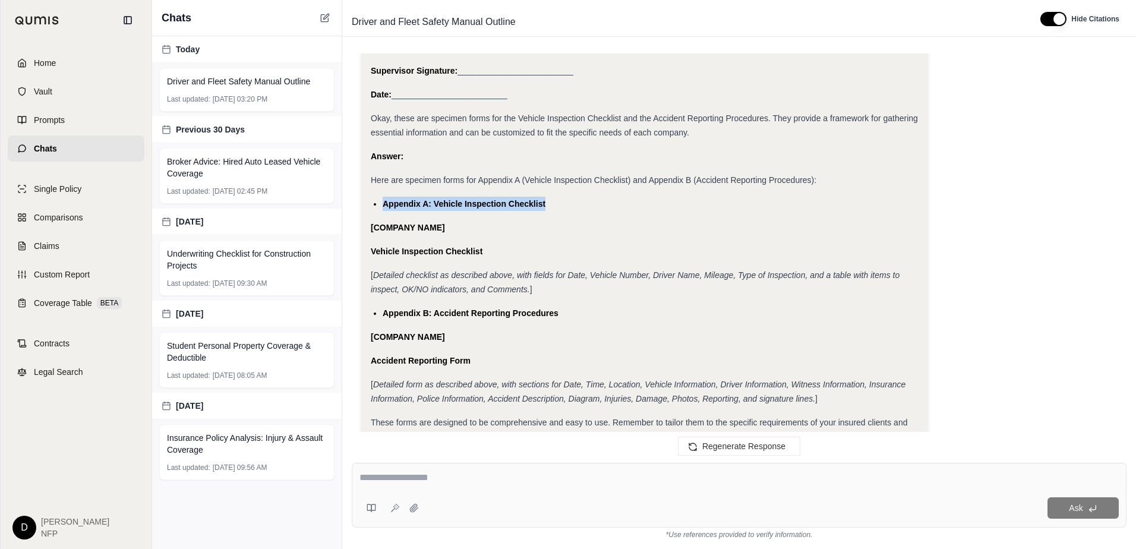
drag, startPoint x: 566, startPoint y: 207, endPoint x: 385, endPoint y: 198, distance: 181.4
click at [385, 198] on li "Appendix A: Vehicle Inspection Checklist" at bounding box center [651, 204] width 536 height 14
drag, startPoint x: 385, startPoint y: 198, endPoint x: 399, endPoint y: 202, distance: 14.9
copy span "Appendix A: Vehicle Inspection Checklist"
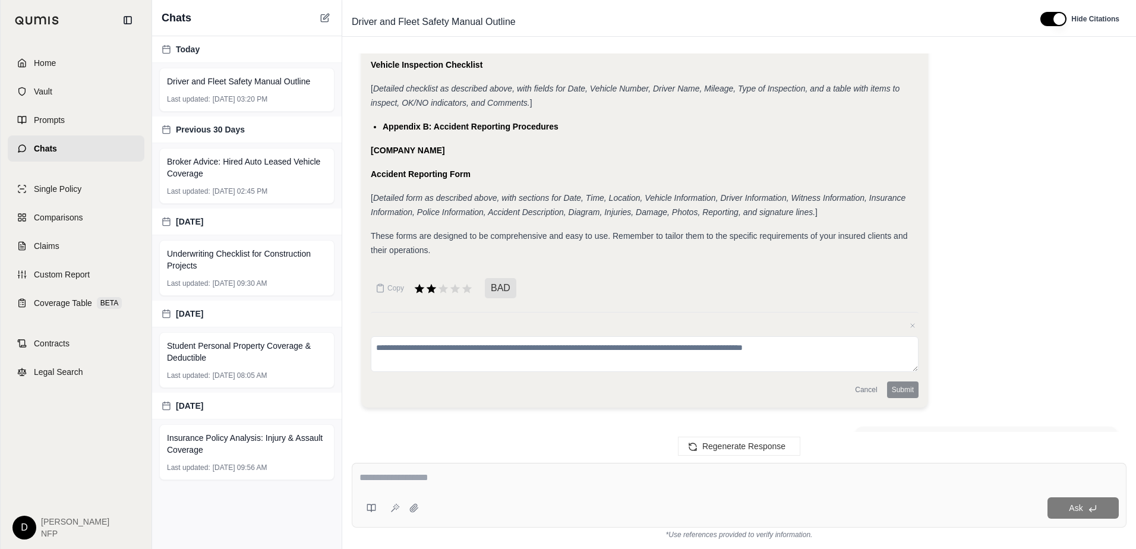
scroll to position [17333, 0]
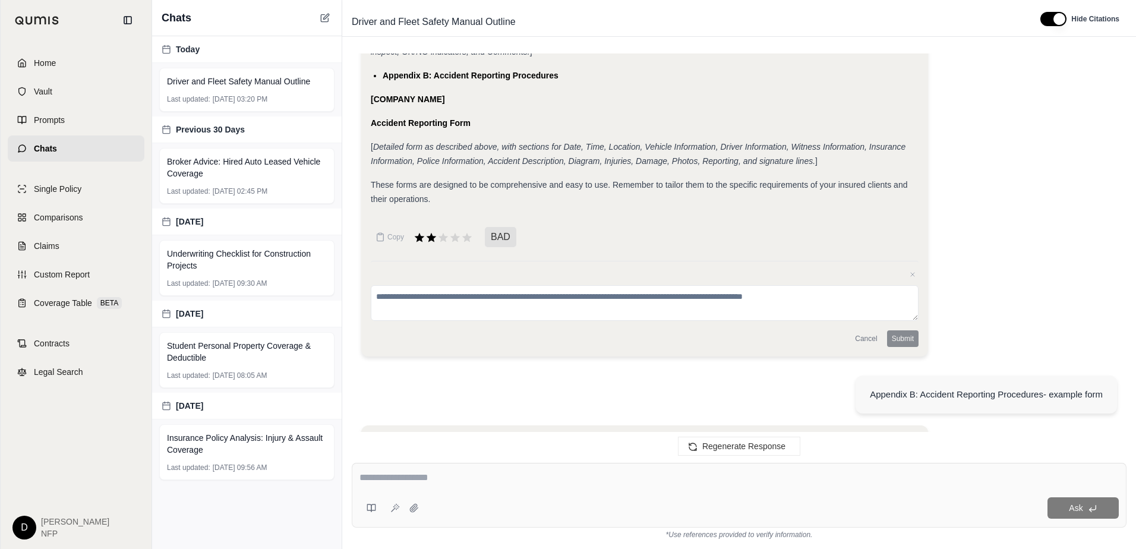
click at [383, 475] on textarea at bounding box center [738, 478] width 759 height 14
paste textarea "**********"
type textarea "**********"
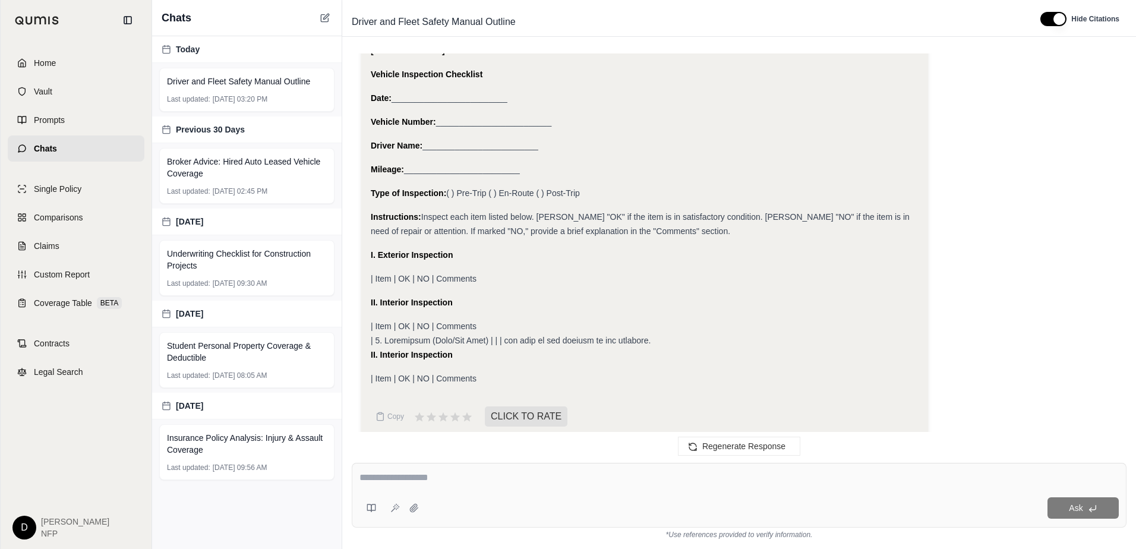
scroll to position [19514, 0]
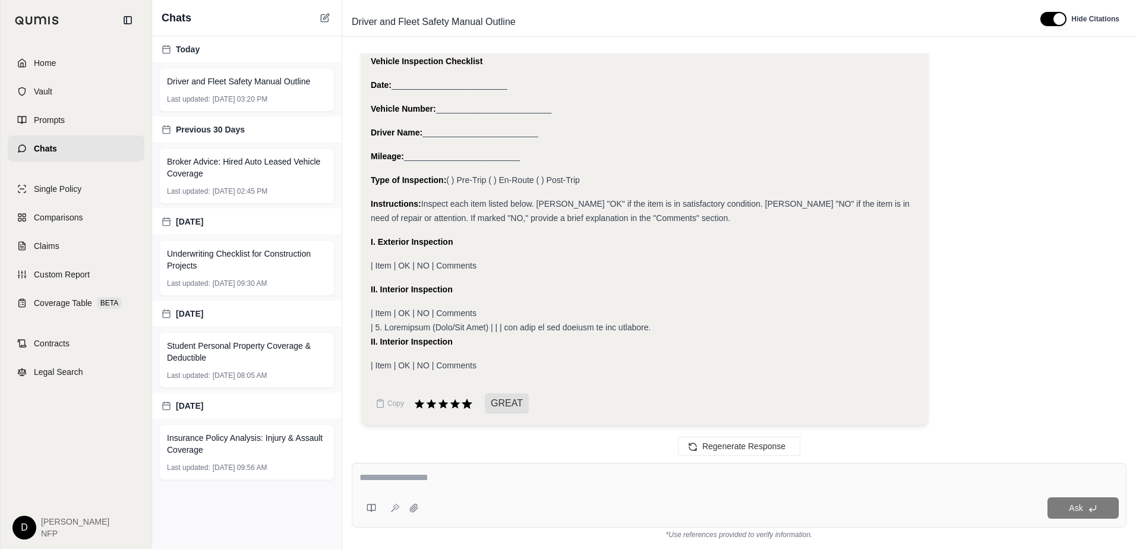
click at [468, 403] on icon at bounding box center [467, 404] width 11 height 10
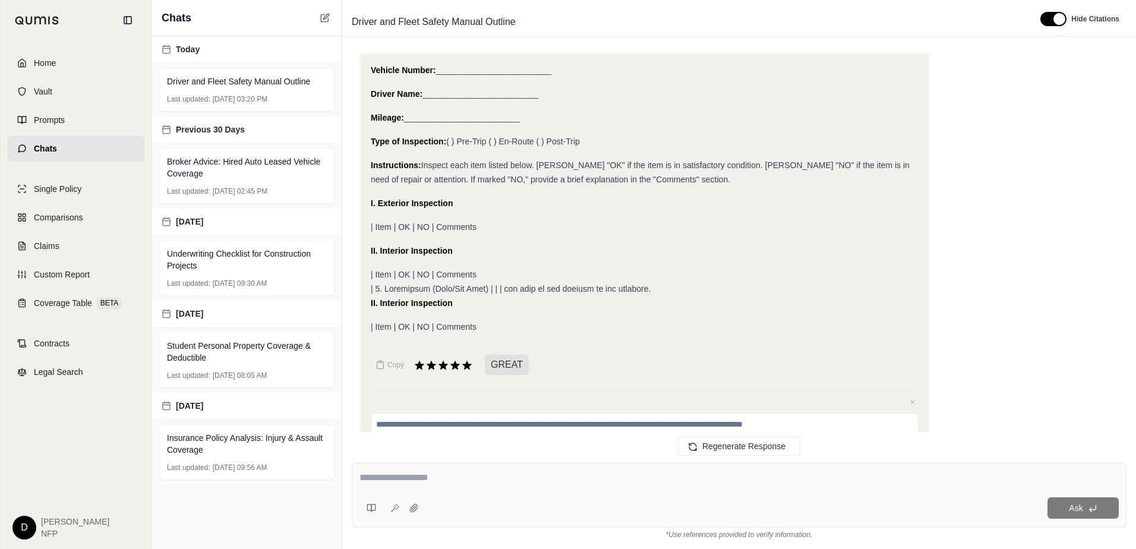
scroll to position [19612, 0]
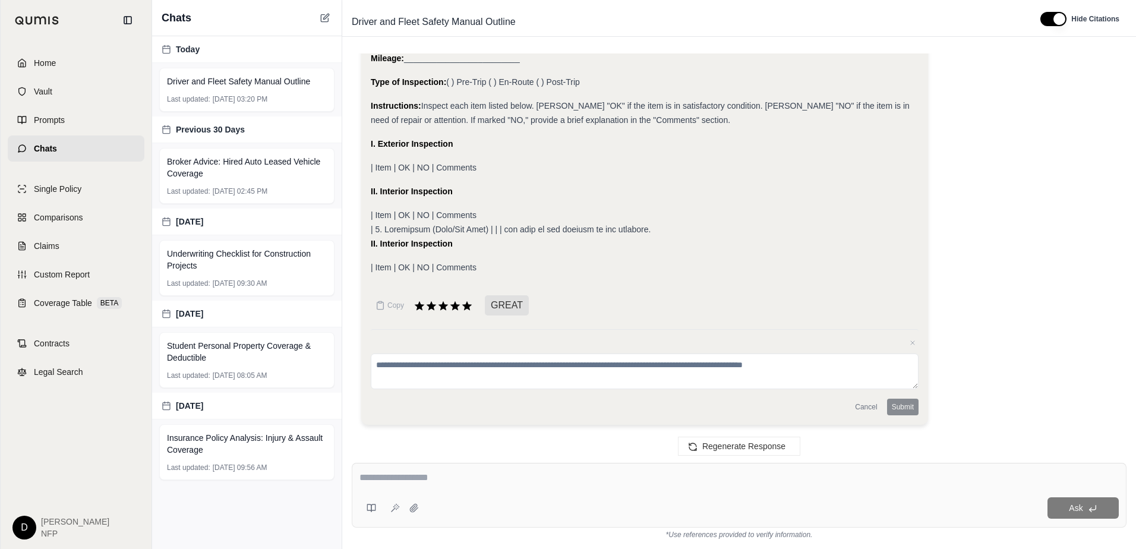
click at [486, 376] on textarea at bounding box center [645, 372] width 548 height 36
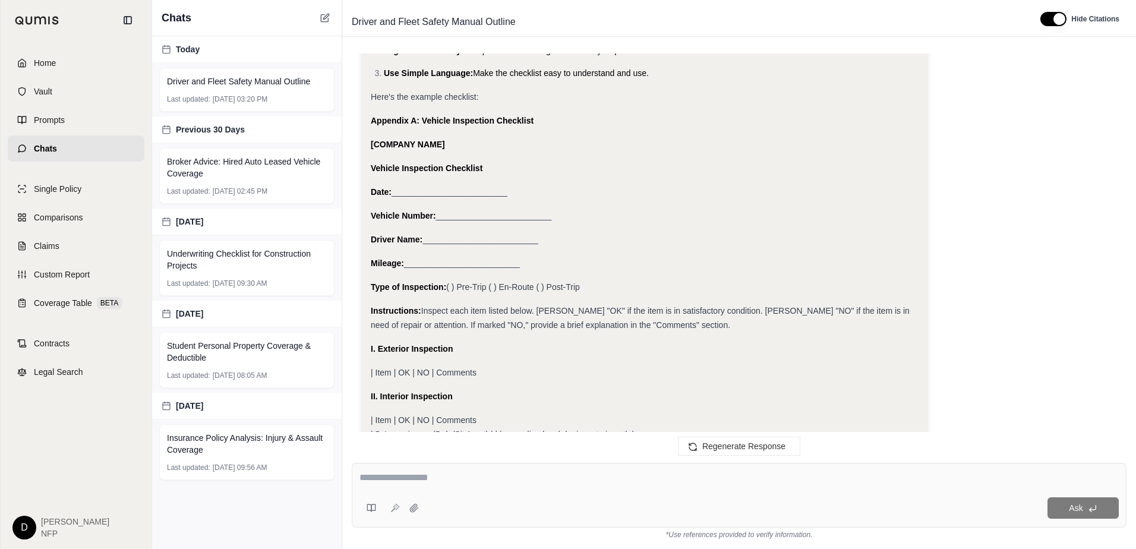
scroll to position [19434, 0]
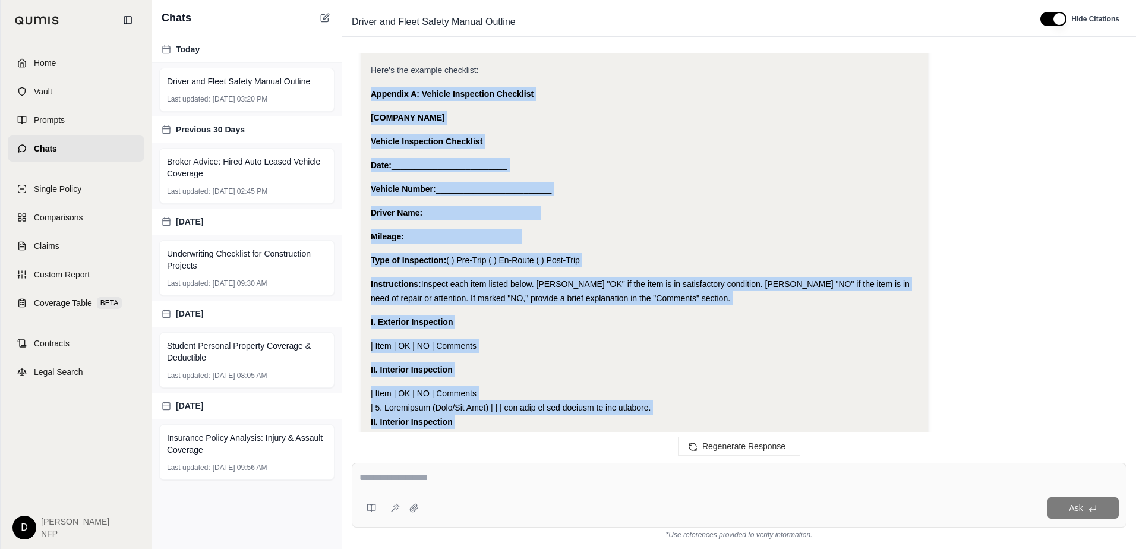
drag, startPoint x: 371, startPoint y: 93, endPoint x: 535, endPoint y: 430, distance: 375.2
click at [535, 430] on div "Analysis: Okay, I will provide a sample checklist for Appendix A: Vehicle Inspe…" at bounding box center [645, 180] width 548 height 544
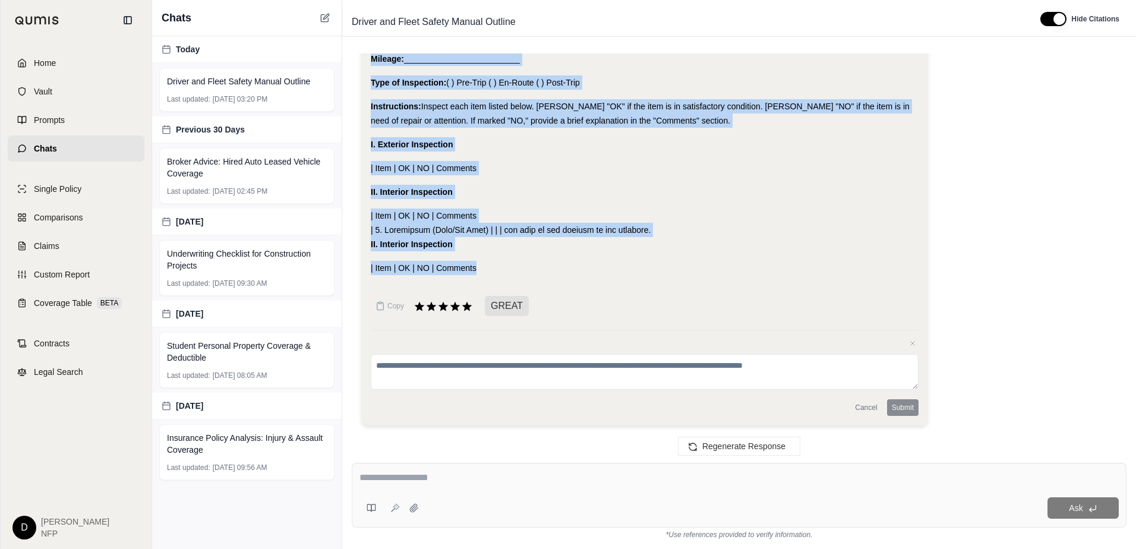
scroll to position [19612, 0]
copy div "Appendix A: Vehicle Inspection Checklist [COMPANY NAME] Vehicle Inspection Chec…"
click at [529, 363] on textarea at bounding box center [645, 372] width 548 height 36
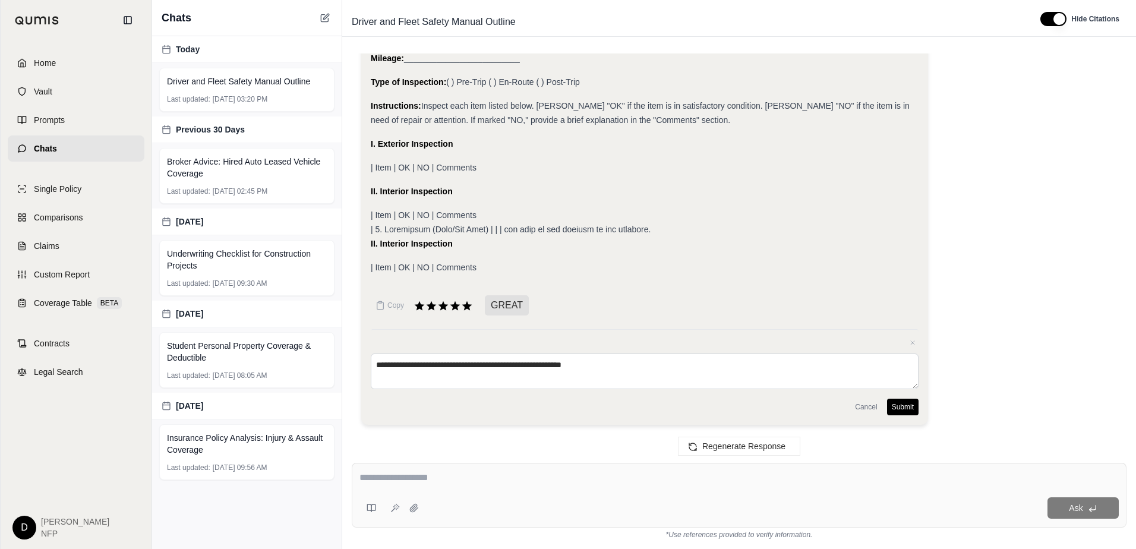
type textarea "**********"
click at [914, 405] on button "Submit" at bounding box center [902, 407] width 31 height 17
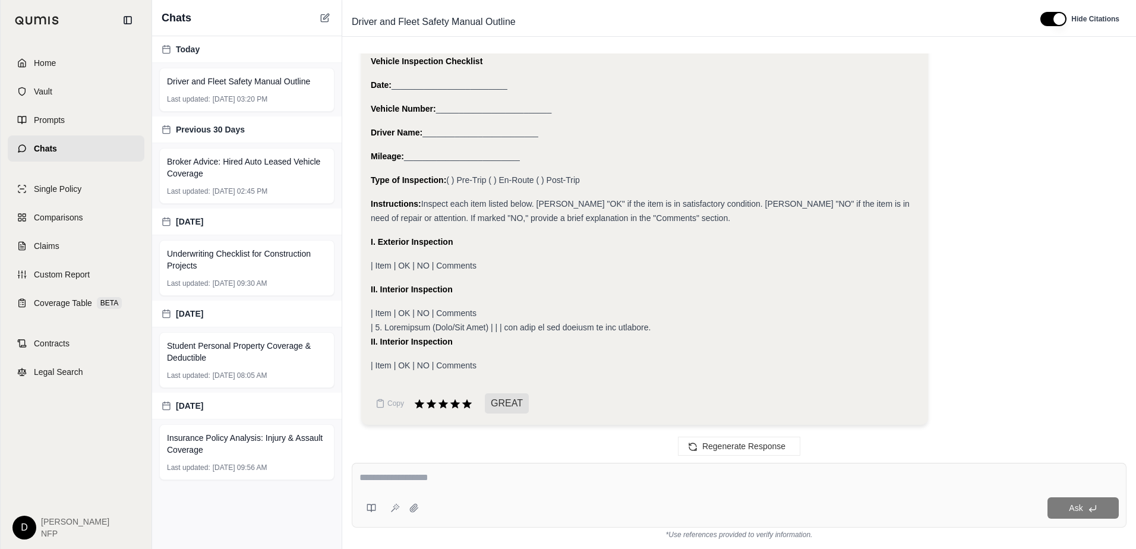
click at [627, 398] on div "Copy GREAT" at bounding box center [645, 404] width 548 height 24
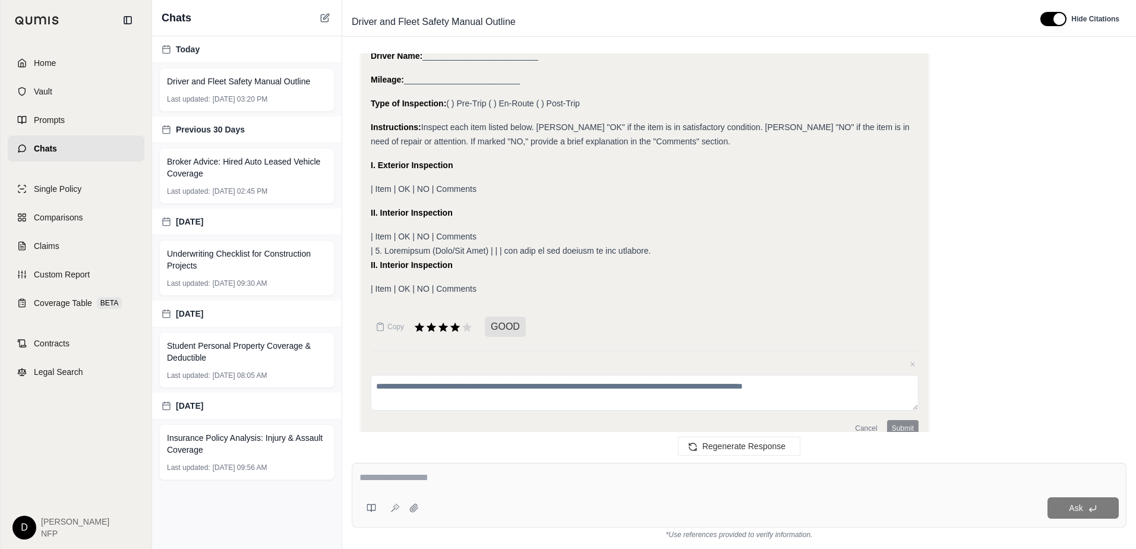
scroll to position [19612, 0]
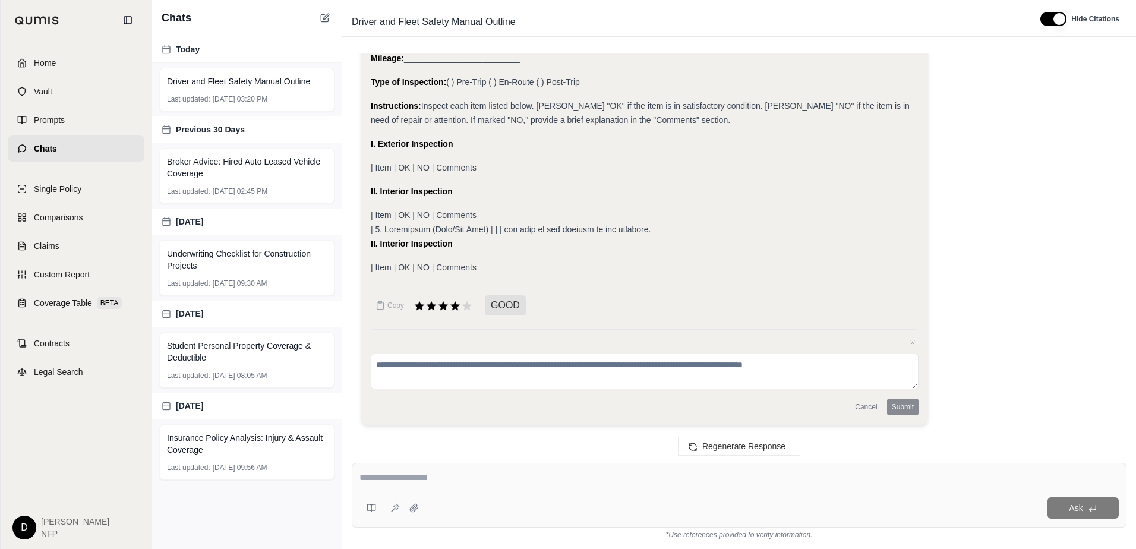
click at [497, 264] on div "| Item | OK | NO | Comments" at bounding box center [645, 267] width 548 height 14
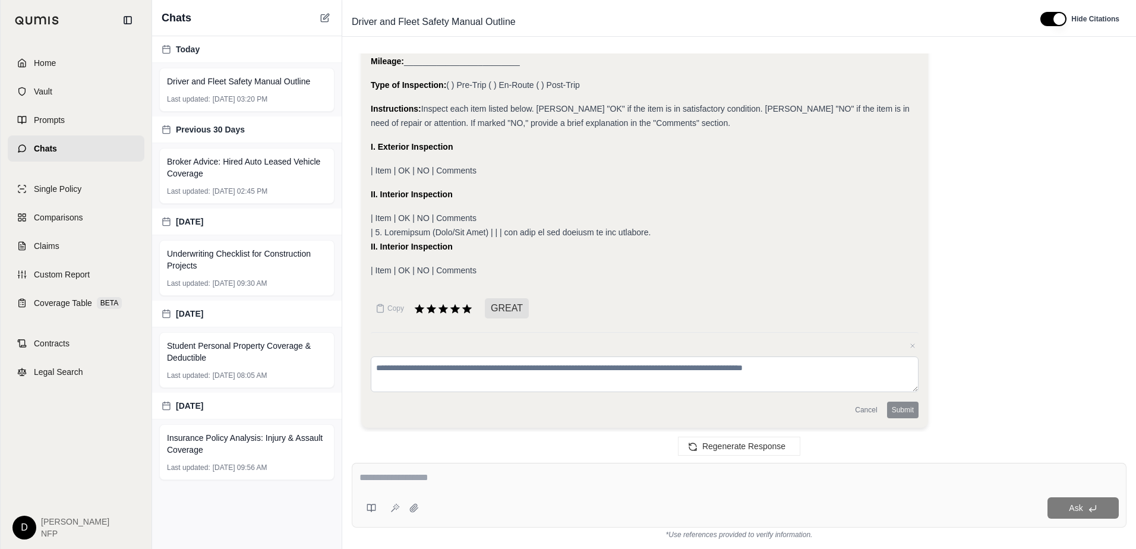
click at [529, 274] on div "| Item | OK | NO | Comments" at bounding box center [645, 270] width 548 height 14
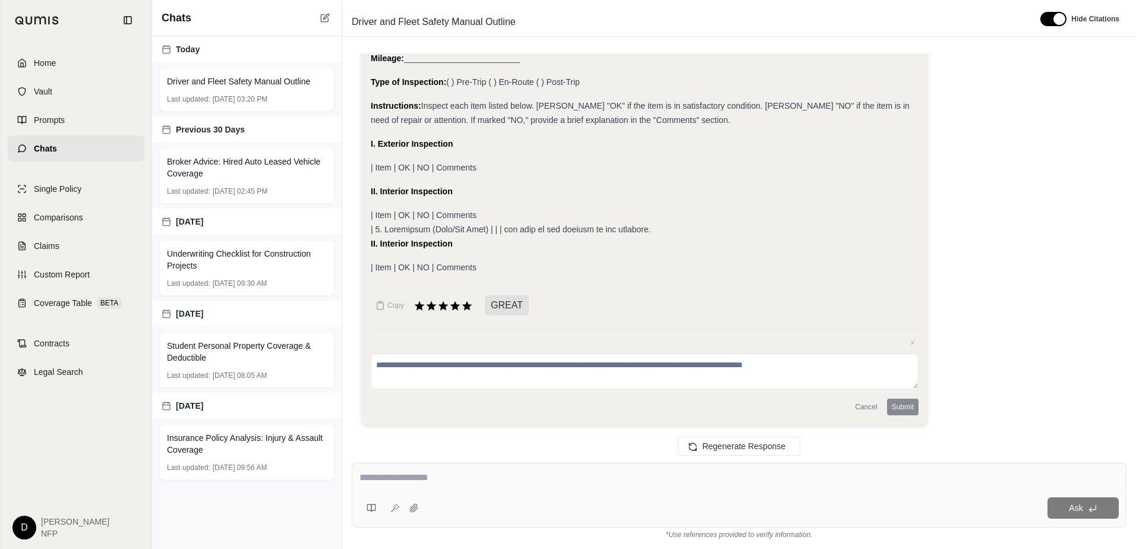
click at [507, 256] on div "Analysis: Okay, I will provide a sample checklist for Appendix A: Vehicle Inspe…" at bounding box center [645, 2] width 548 height 544
drag, startPoint x: 389, startPoint y: 475, endPoint x: 433, endPoint y: 465, distance: 45.1
click at [389, 475] on textarea at bounding box center [738, 478] width 759 height 14
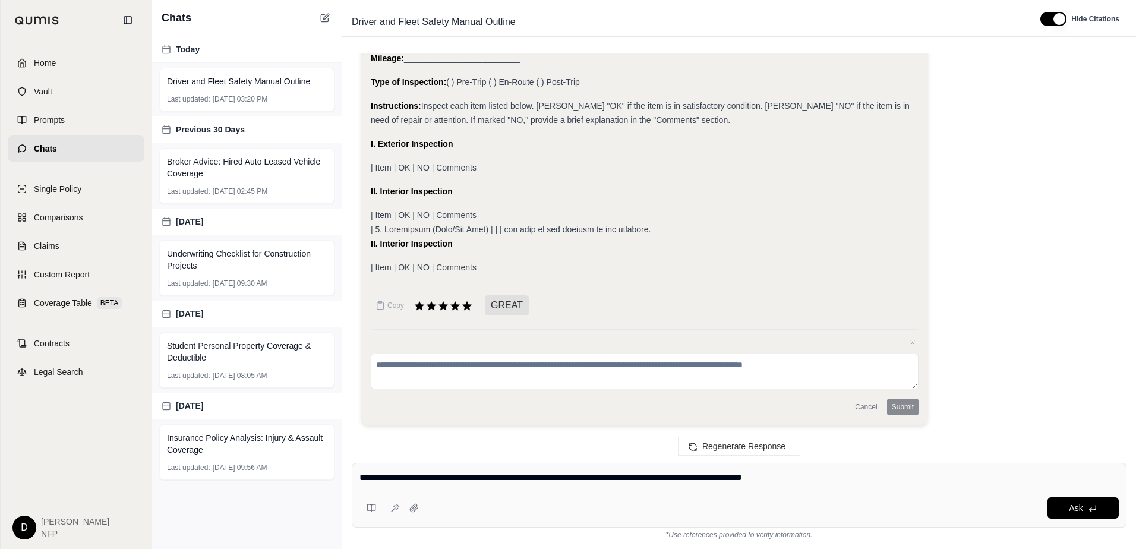
click at [707, 478] on textarea "**********" at bounding box center [738, 478] width 759 height 14
type textarea "**********"
click at [1073, 510] on span "Ask" at bounding box center [1076, 508] width 14 height 10
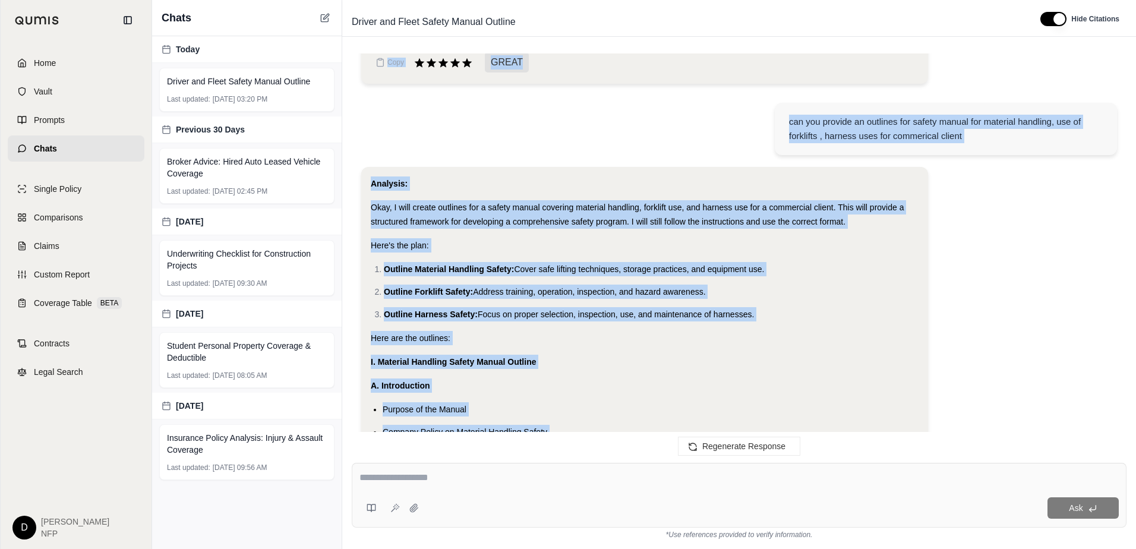
scroll to position [19774, 0]
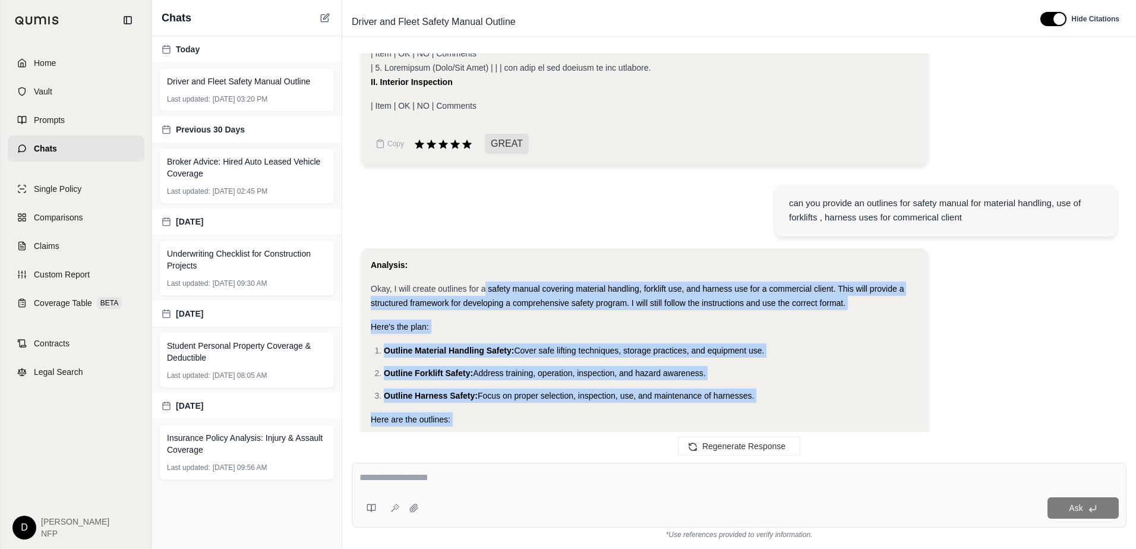
drag, startPoint x: 557, startPoint y: 265, endPoint x: 484, endPoint y: 287, distance: 76.9
drag, startPoint x: 484, startPoint y: 287, endPoint x: 446, endPoint y: 300, distance: 39.7
copy div "safety manual covering material handling, forklift use, and harness use for a c…"
click at [652, 496] on div "Ask" at bounding box center [739, 495] width 775 height 65
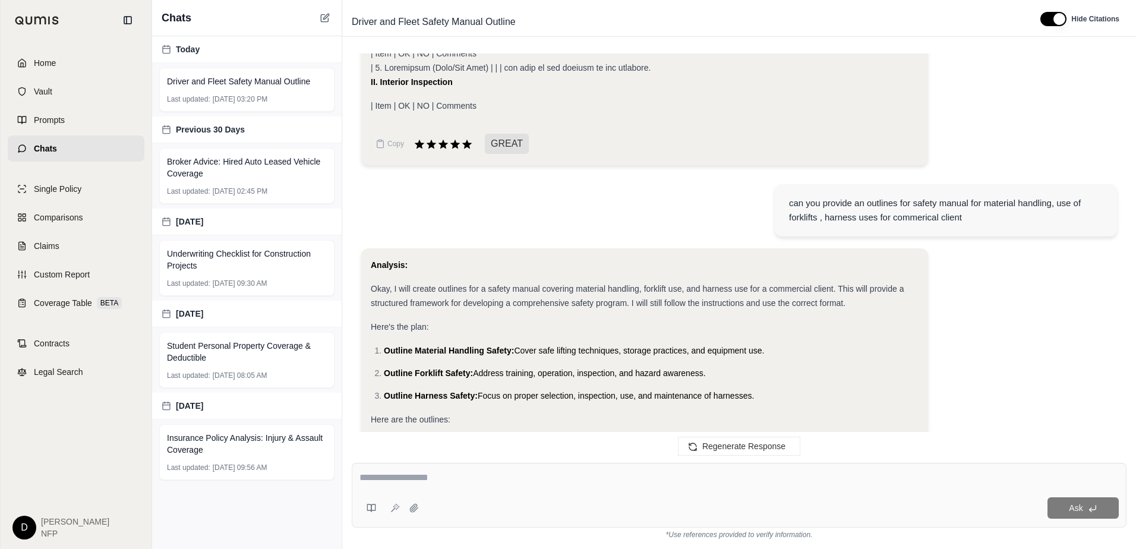
drag, startPoint x: 364, startPoint y: 478, endPoint x: 416, endPoint y: 479, distance: 52.3
click at [364, 478] on textarea at bounding box center [738, 478] width 759 height 14
type textarea "**********"
click at [1061, 510] on button "Ask" at bounding box center [1083, 507] width 71 height 21
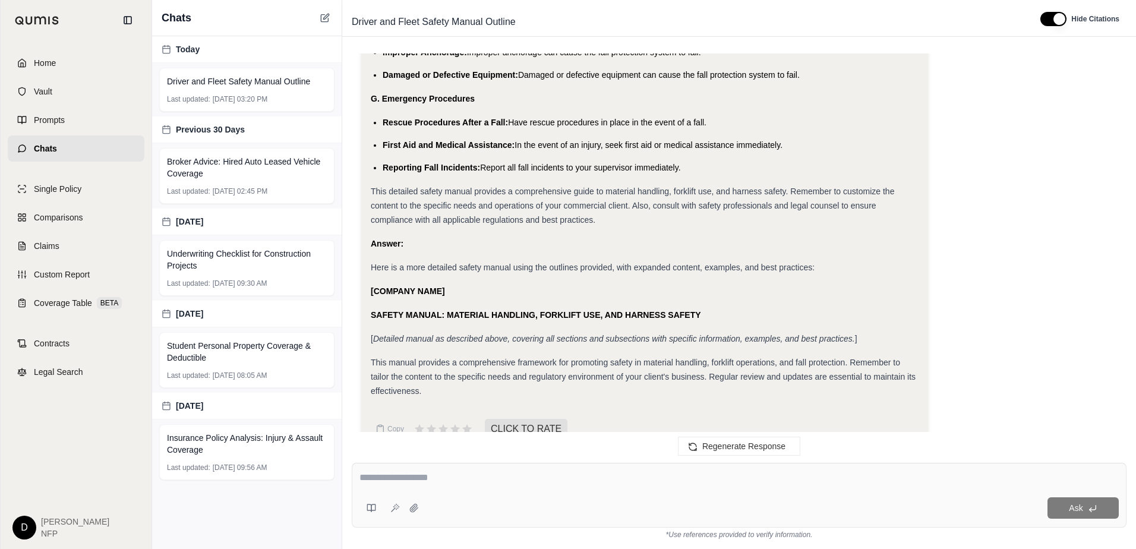
scroll to position [29516, 0]
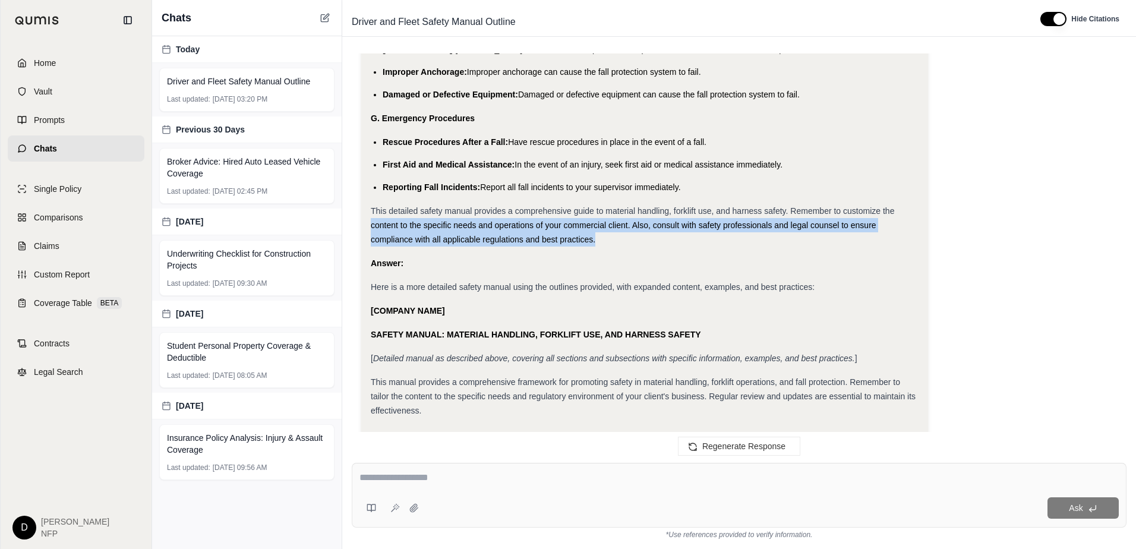
drag, startPoint x: 598, startPoint y: 254, endPoint x: 352, endPoint y: 243, distance: 245.6
click at [352, 243] on div "I am a broker looking to assist with insured with an outline for driver and fle…" at bounding box center [739, 248] width 775 height 390
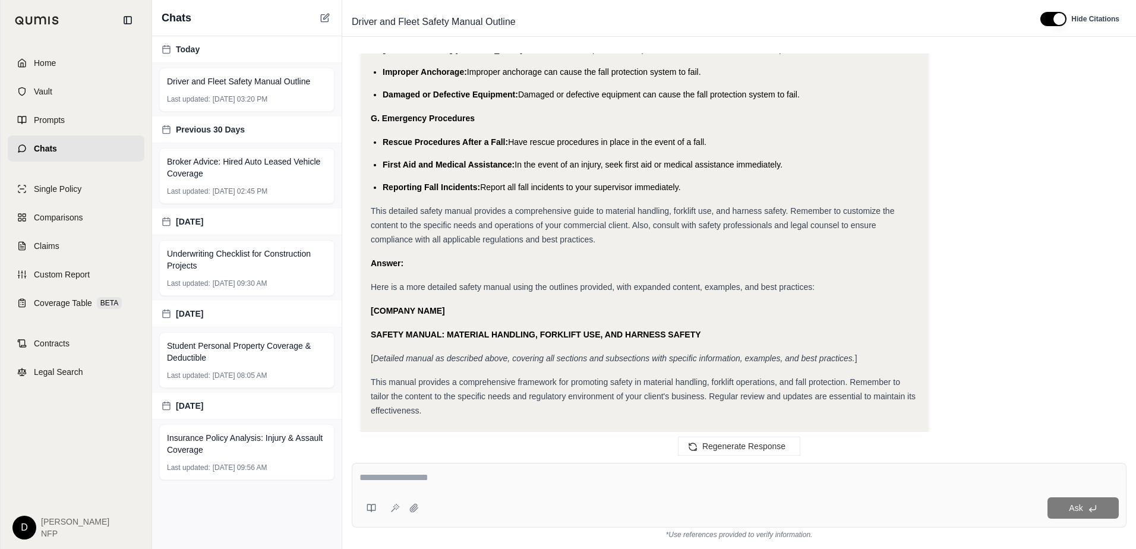
click at [720, 194] on li "Reporting Fall Incidents: Report all fall incidents to your supervisor immediat…" at bounding box center [651, 187] width 536 height 14
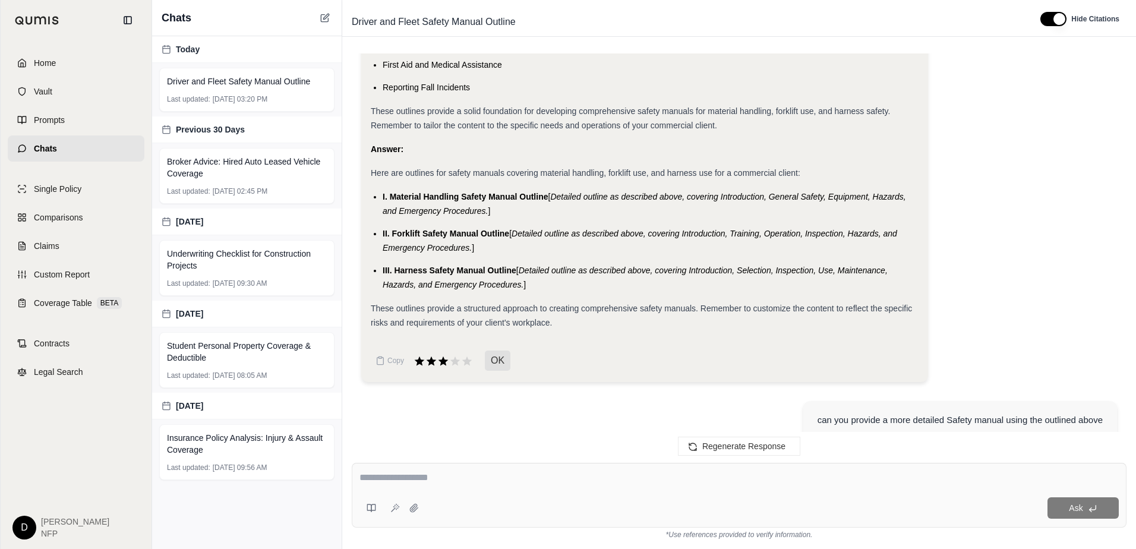
scroll to position [23603, 0]
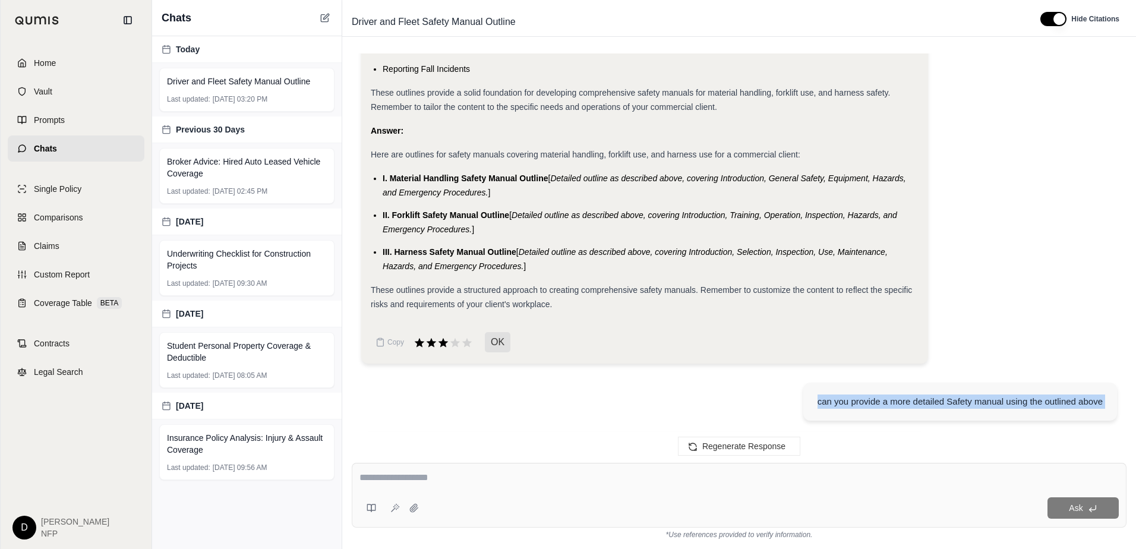
drag, startPoint x: 371, startPoint y: 226, endPoint x: 380, endPoint y: 417, distance: 190.3
click at [380, 417] on div "I am a broker looking to assist with insured with an outline for driver and fle…" at bounding box center [739, 248] width 775 height 390
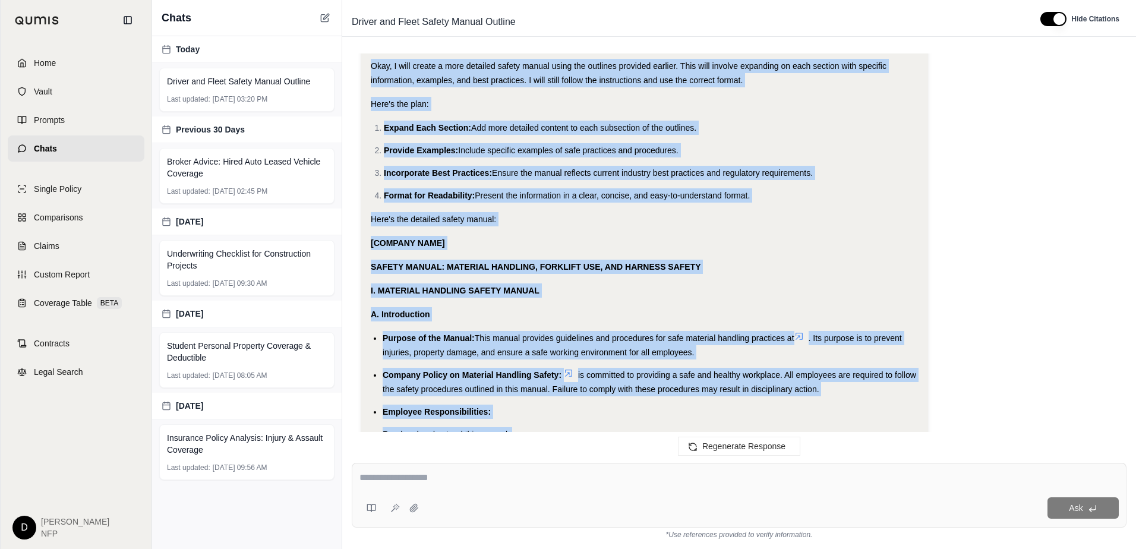
scroll to position [24019, 0]
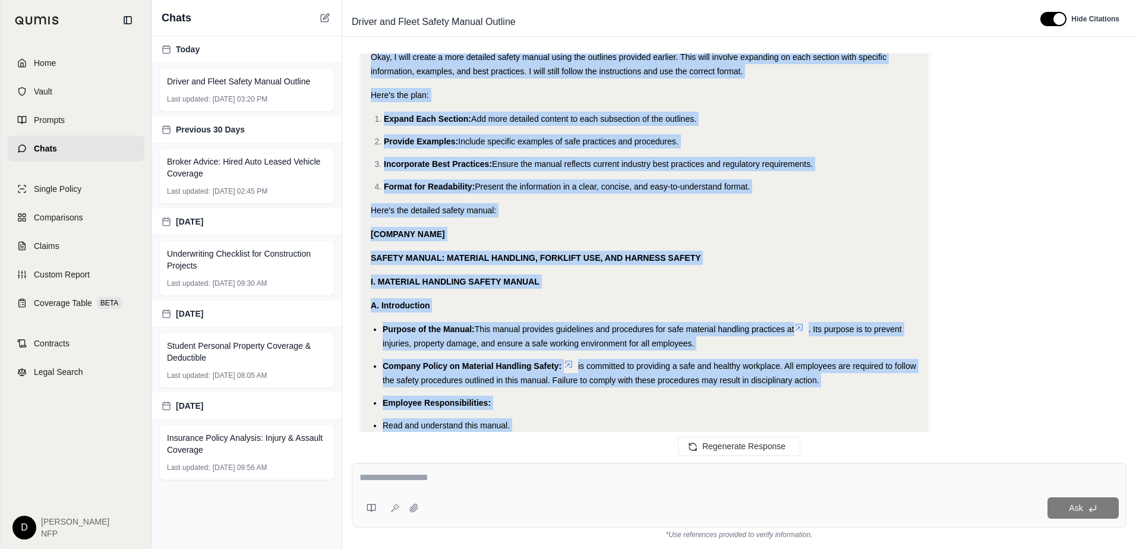
copy div "can you provide a more detailed Safety manual using the outlined above Analysis…"
click at [443, 475] on textarea at bounding box center [738, 478] width 759 height 14
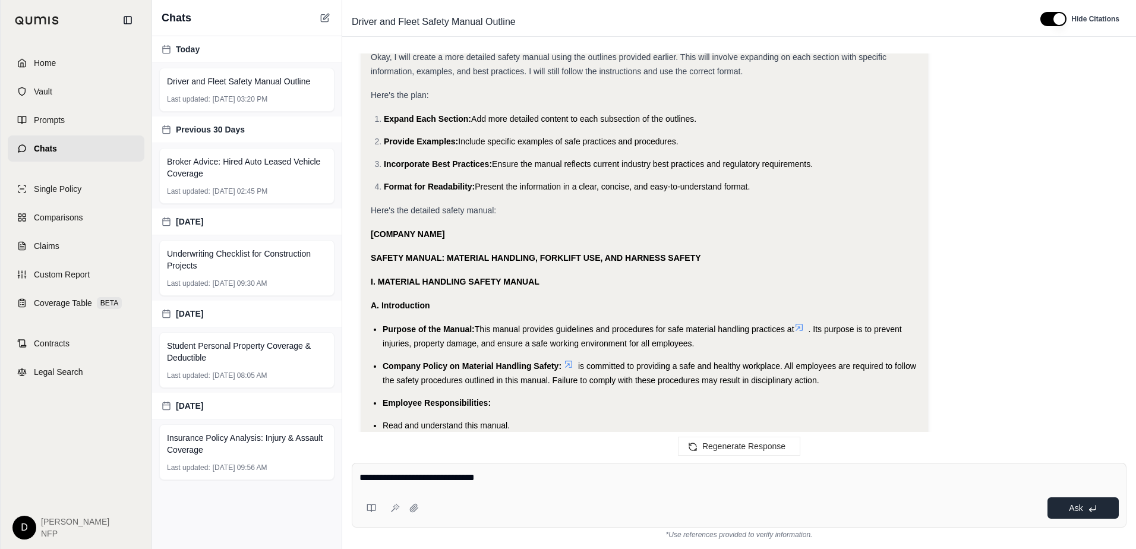
type textarea "**********"
click at [1078, 510] on span "Ask" at bounding box center [1076, 508] width 14 height 10
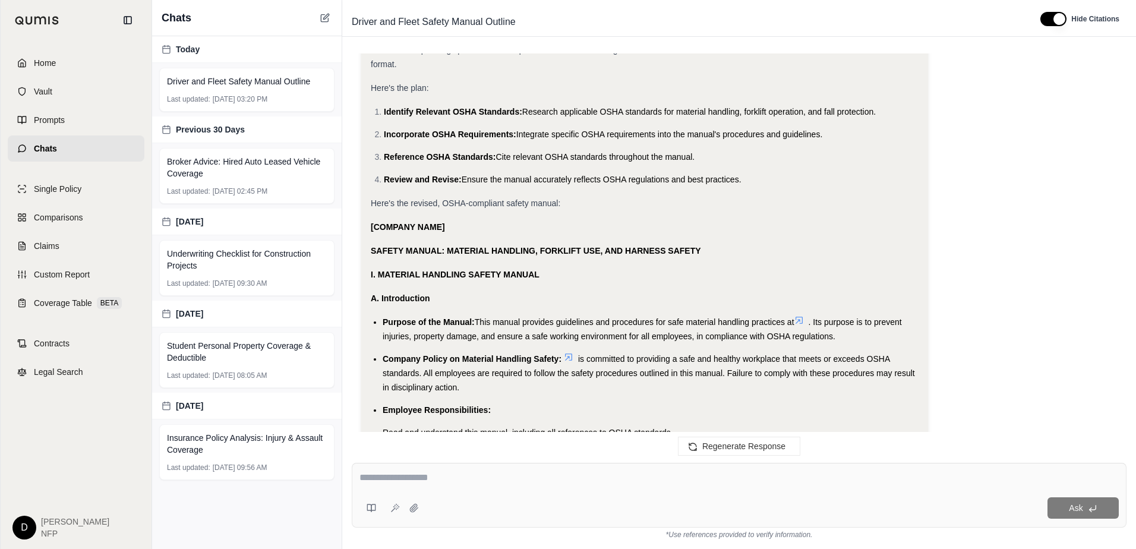
scroll to position [30083, 0]
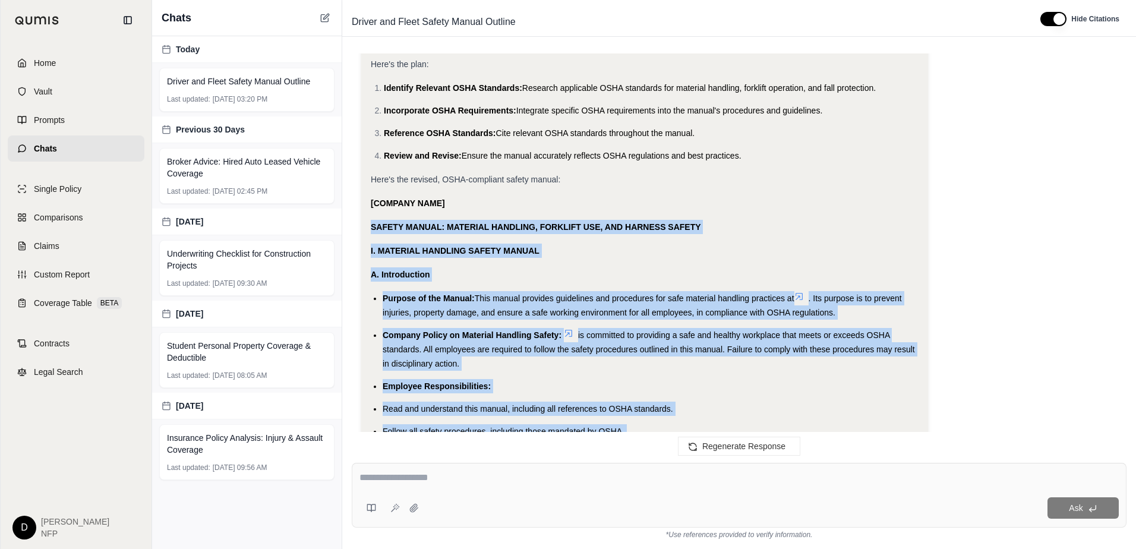
drag, startPoint x: 465, startPoint y: 176, endPoint x: 367, endPoint y: 238, distance: 115.9
drag, startPoint x: 367, startPoint y: 238, endPoint x: 392, endPoint y: 242, distance: 25.8
click at [437, 484] on textarea at bounding box center [738, 478] width 759 height 14
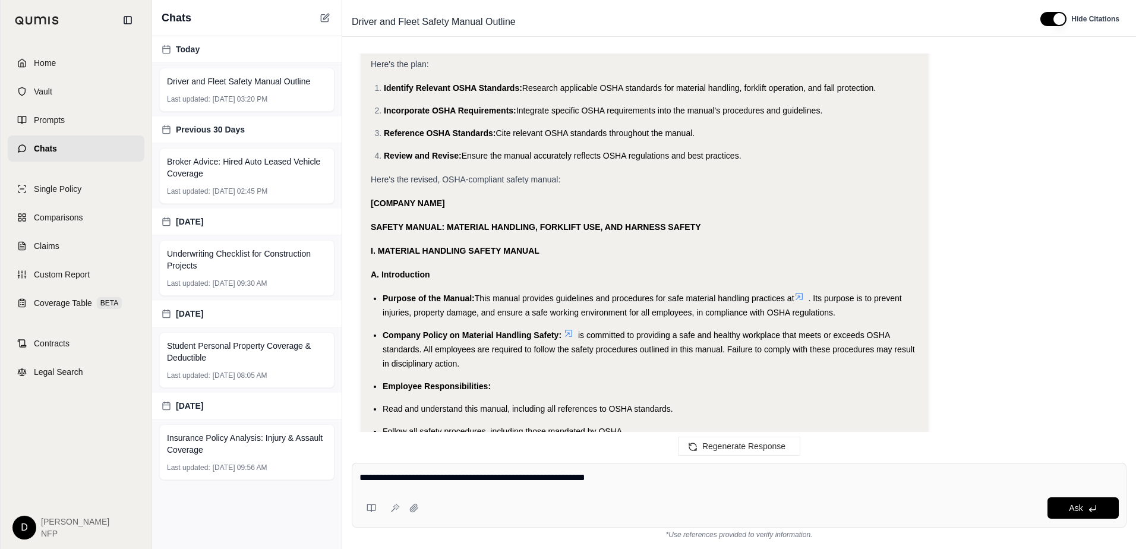
type textarea "**********"
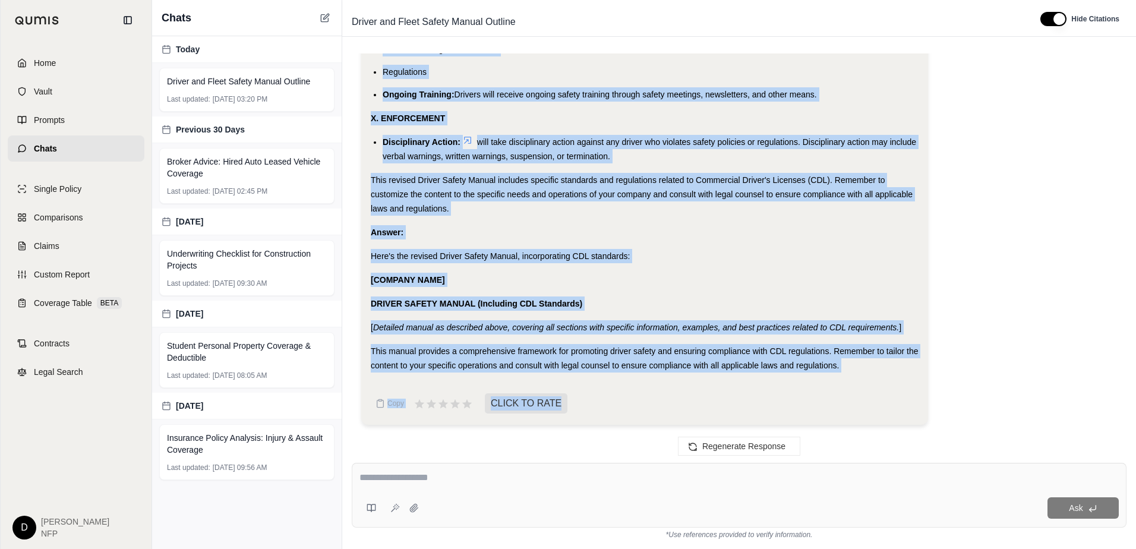
scroll to position [38934, 0]
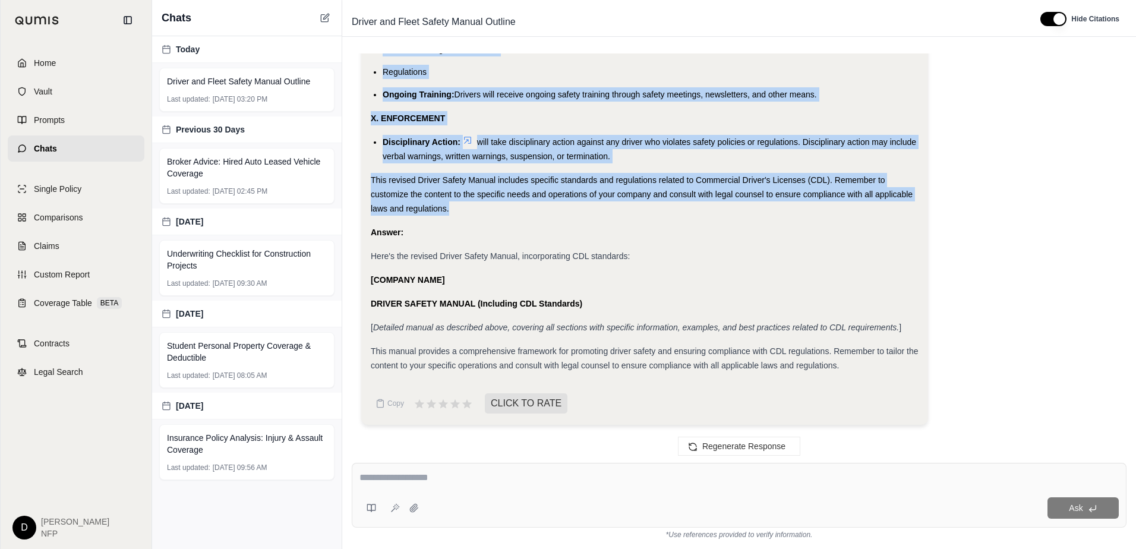
drag, startPoint x: 368, startPoint y: 104, endPoint x: 461, endPoint y: 206, distance: 137.1
drag, startPoint x: 461, startPoint y: 206, endPoint x: 428, endPoint y: 195, distance: 33.8
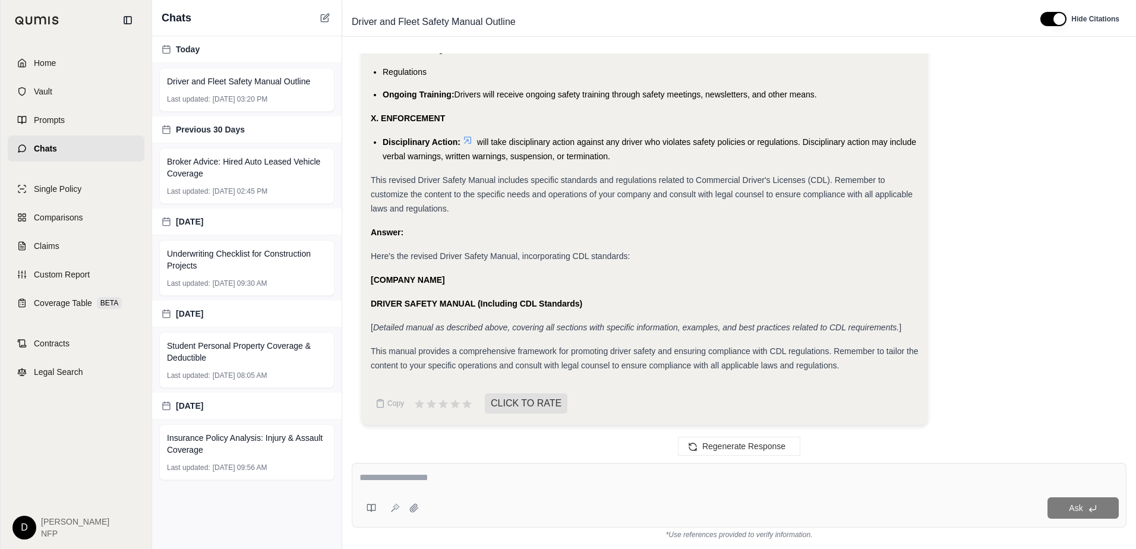
drag, startPoint x: 428, startPoint y: 481, endPoint x: 436, endPoint y: 471, distance: 12.6
click at [428, 481] on textarea at bounding box center [738, 478] width 759 height 14
type textarea "**********"
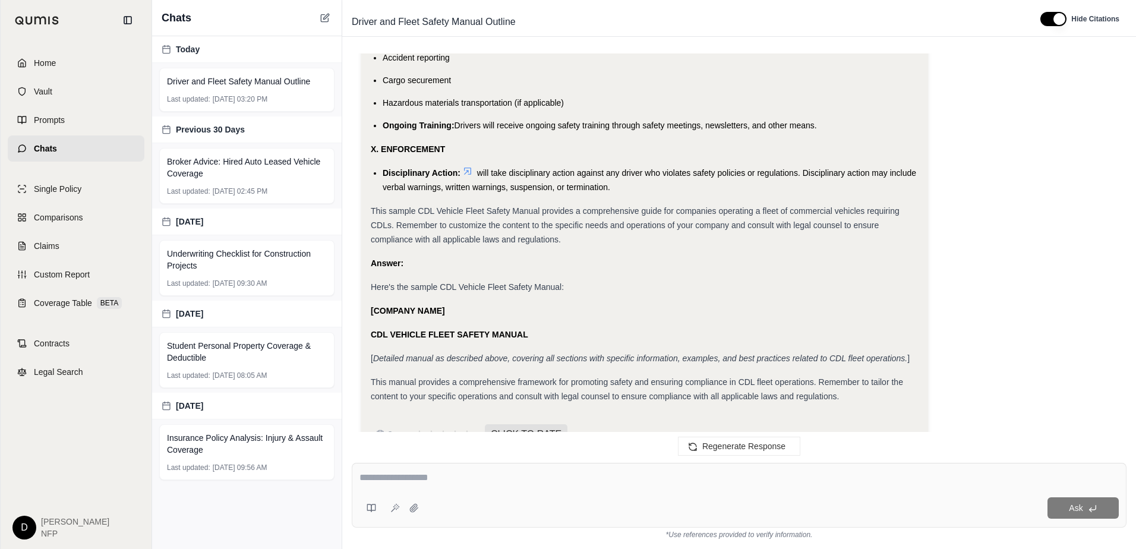
click at [629, 194] on li "Disciplinary Action: will take disciplinary action against any driver who viola…" at bounding box center [651, 180] width 536 height 29
click at [642, 247] on div "This sample CDL Vehicle Fleet Safety Manual provides a comprehensive guide for …" at bounding box center [645, 225] width 548 height 43
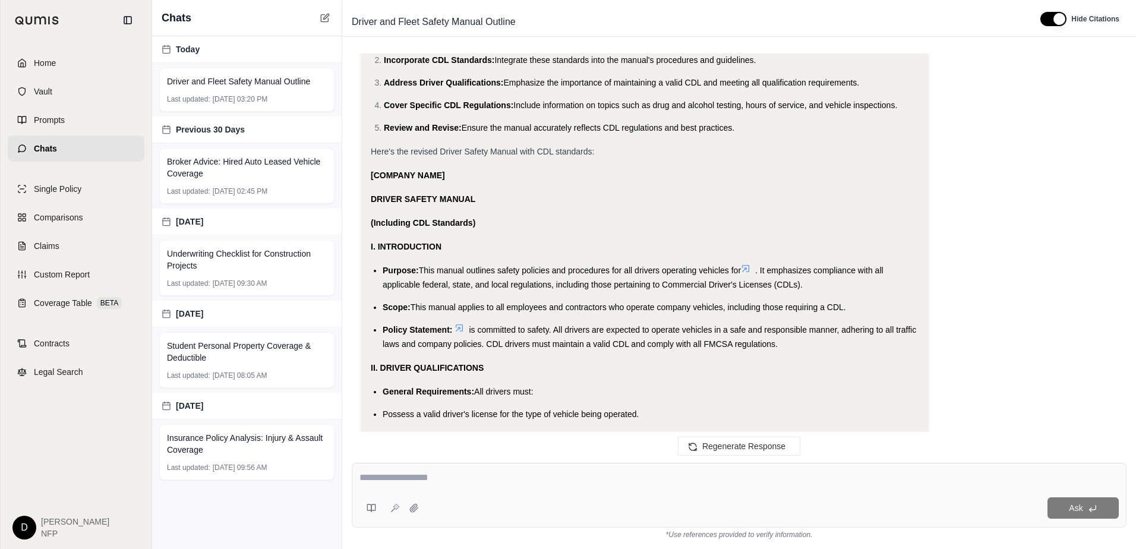
scroll to position [36455, 0]
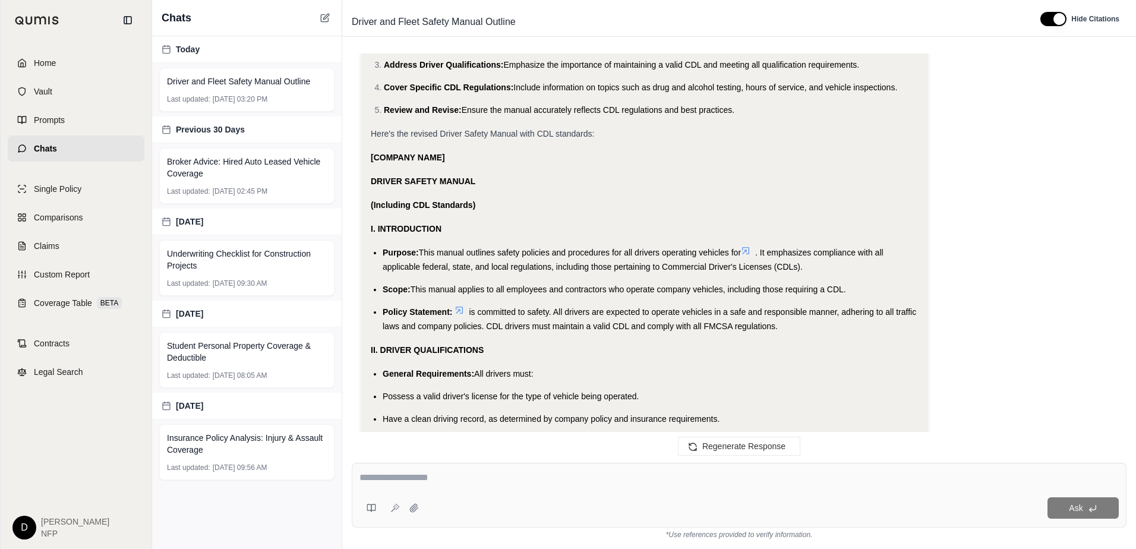
drag, startPoint x: 626, startPoint y: 222, endPoint x: 379, endPoint y: 302, distance: 259.3
click at [379, 302] on div "I am a broker looking to assist with insured with an outline for driver and fle…" at bounding box center [739, 248] width 775 height 390
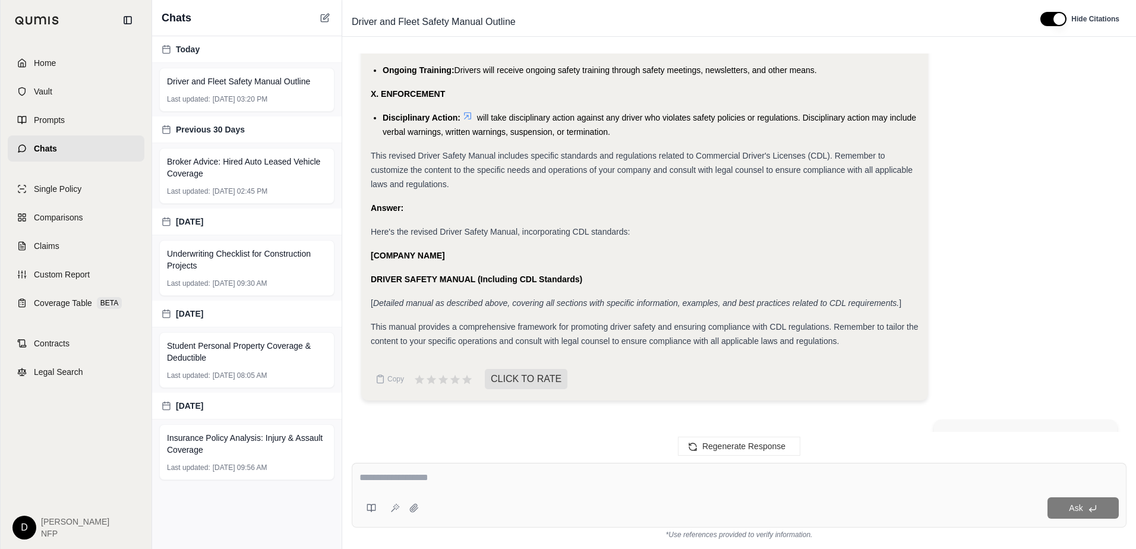
scroll to position [38951, 0]
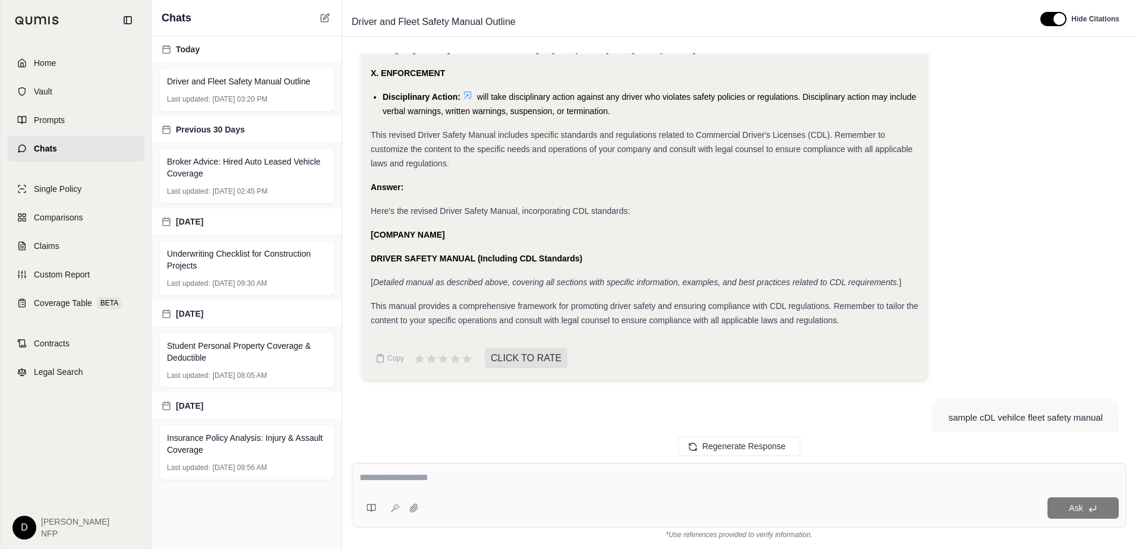
click at [515, 194] on div "Answer:" at bounding box center [645, 187] width 548 height 14
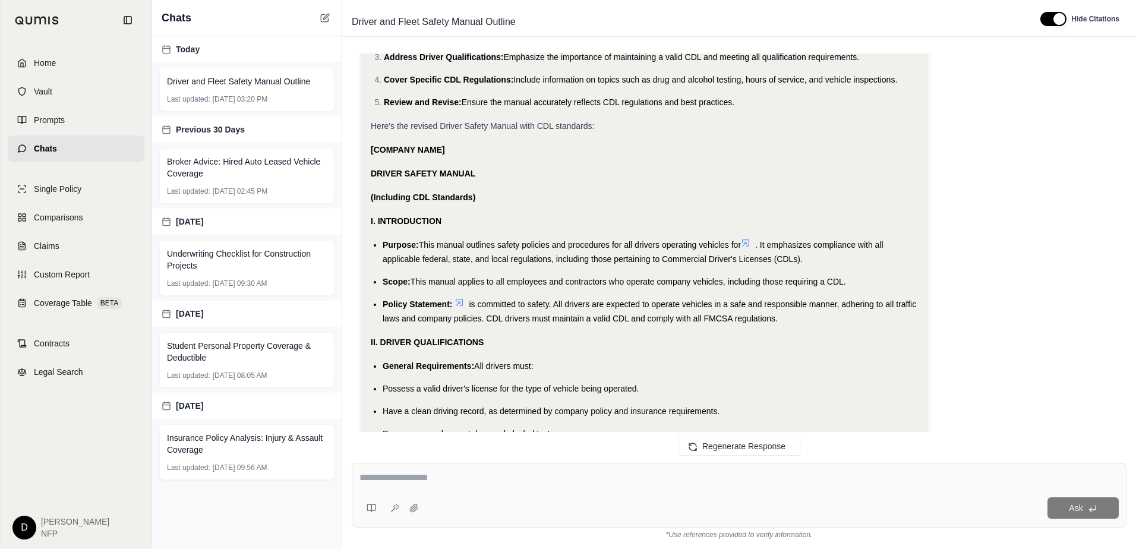
scroll to position [36483, 0]
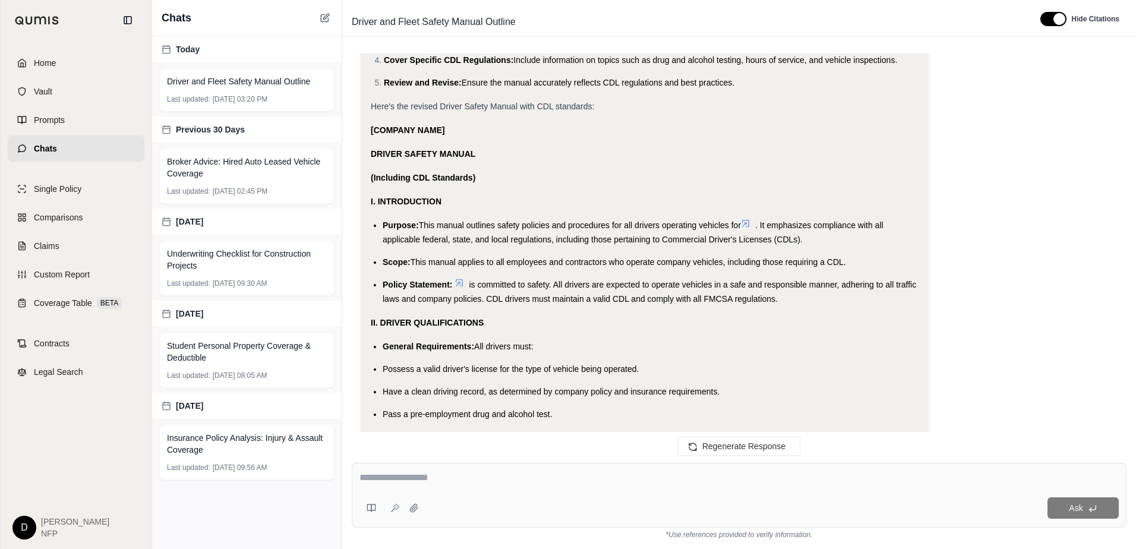
drag, startPoint x: 611, startPoint y: 141, endPoint x: 371, endPoint y: 185, distance: 244.0
click at [402, 475] on textarea at bounding box center [738, 478] width 759 height 14
type textarea "**********"
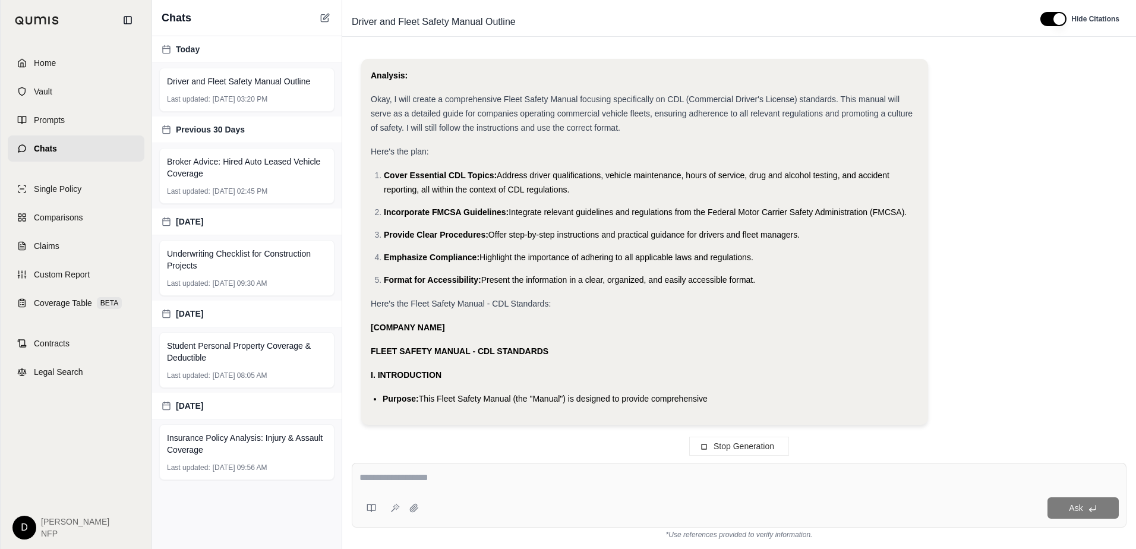
scroll to position [42431, 0]
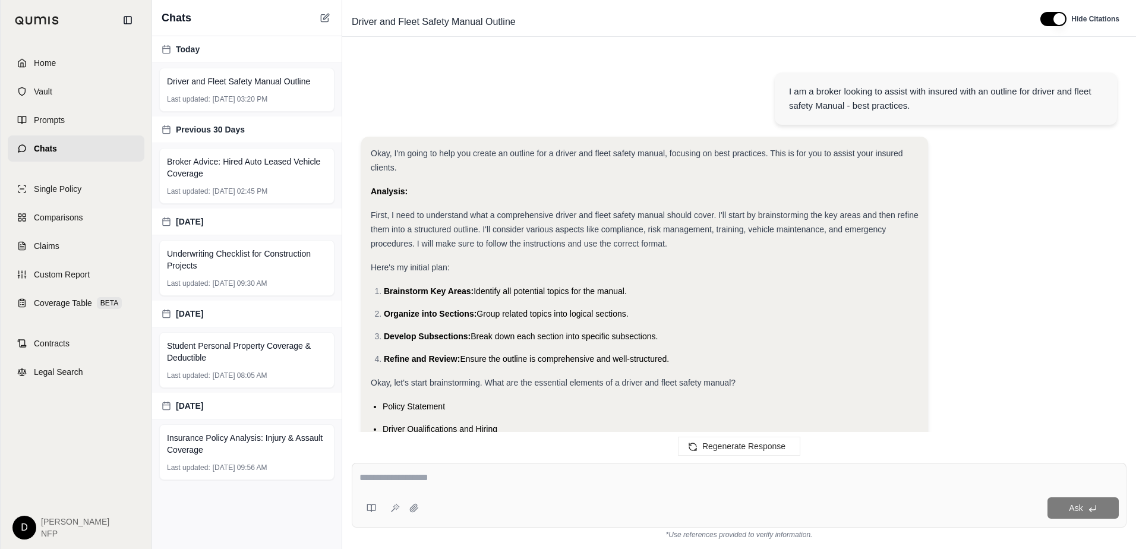
scroll to position [46429, 0]
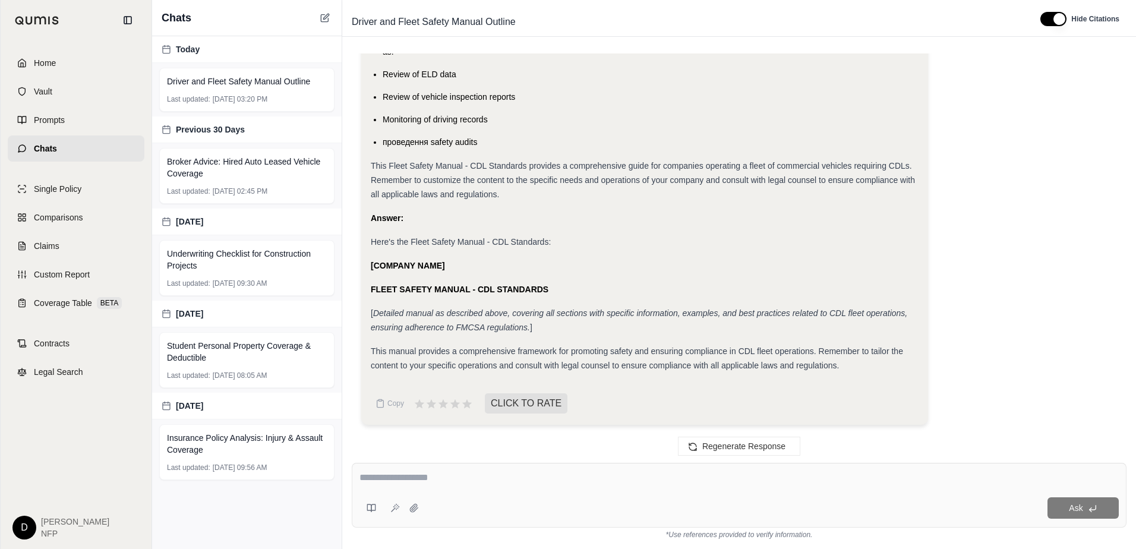
click at [529, 169] on span "This Fleet Safety Manual - CDL Standards provides a comprehensive guide for com…" at bounding box center [643, 180] width 544 height 38
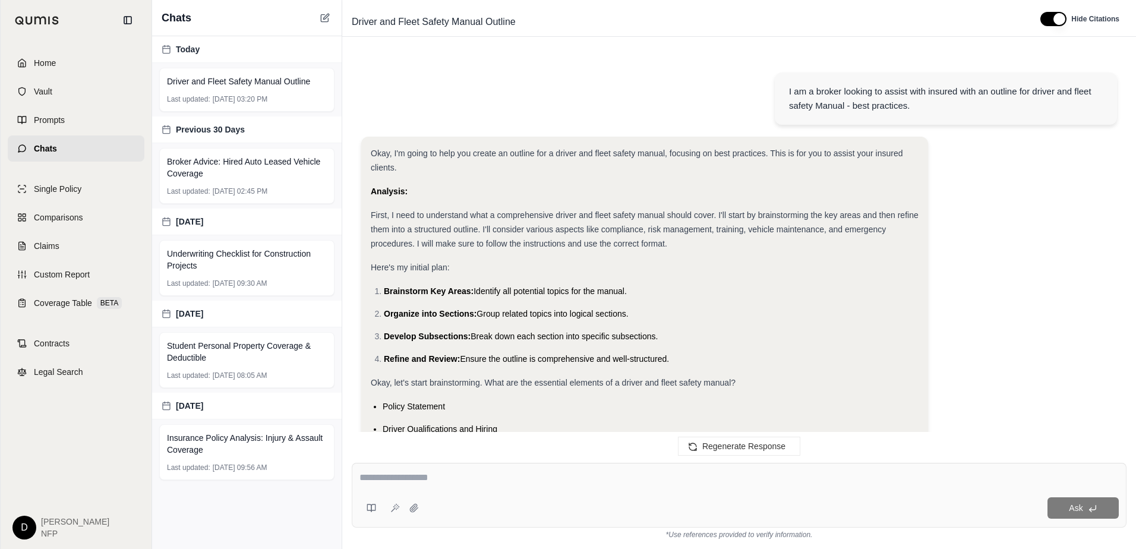
scroll to position [46528, 0]
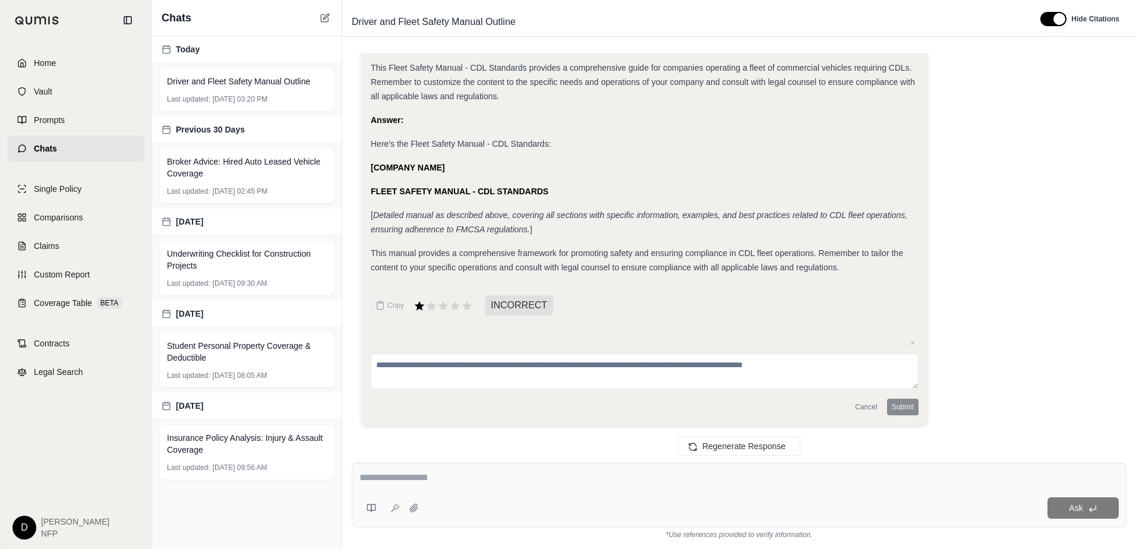
drag, startPoint x: 370, startPoint y: 160, endPoint x: 475, endPoint y: 158, distance: 105.2
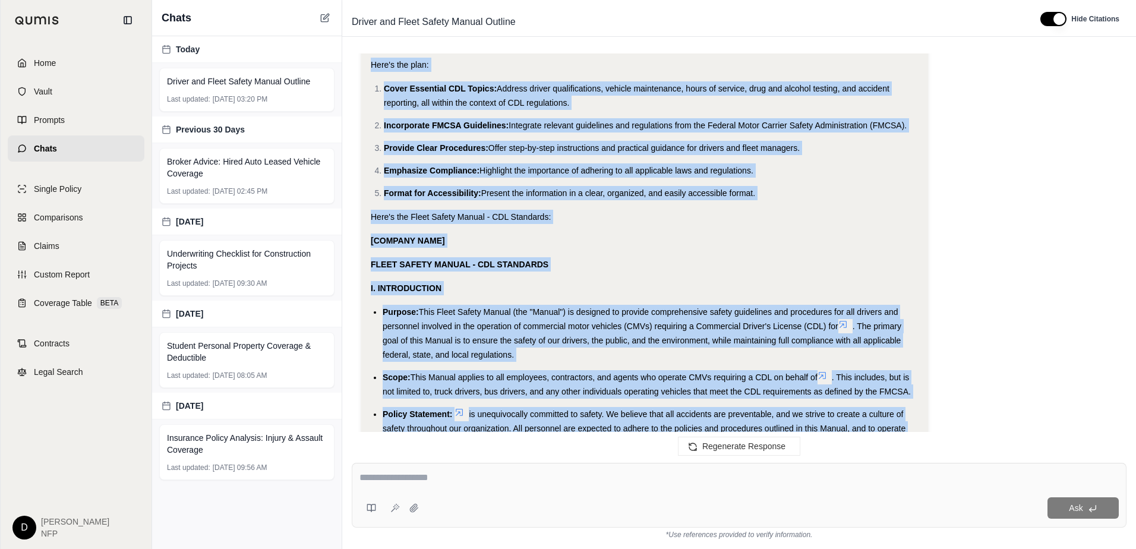
scroll to position [42670, 0]
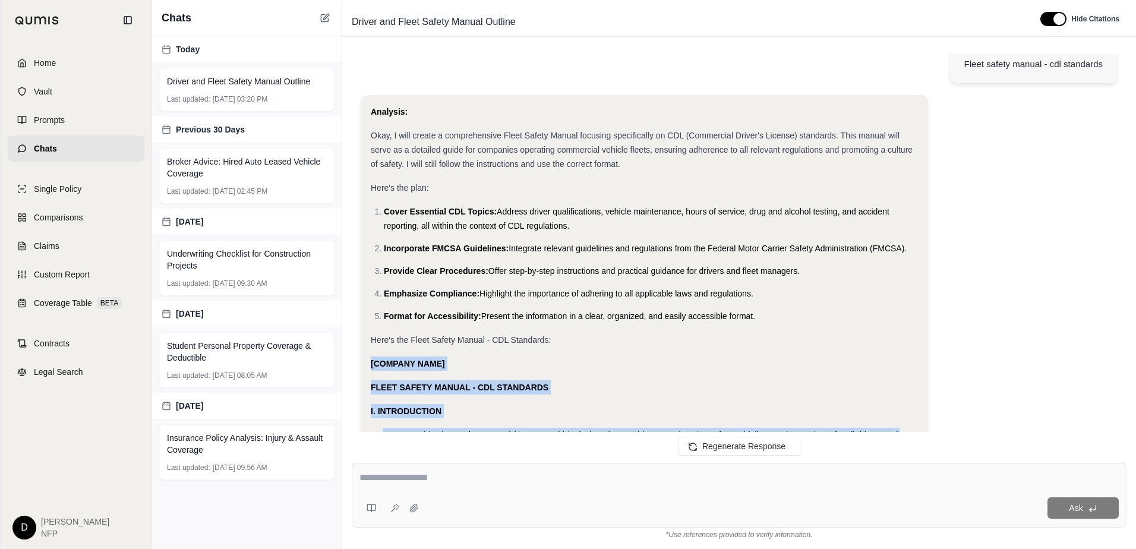
drag, startPoint x: 495, startPoint y: 343, endPoint x: 368, endPoint y: 392, distance: 135.6
drag, startPoint x: 368, startPoint y: 392, endPoint x: 396, endPoint y: 395, distance: 28.2
copy div "[COMPANY NAME] FLEET SAFETY MANUAL - CDL STANDARDS I. INTRODUCTION Purpose: Thi…"
drag, startPoint x: 415, startPoint y: 478, endPoint x: 584, endPoint y: 447, distance: 172.2
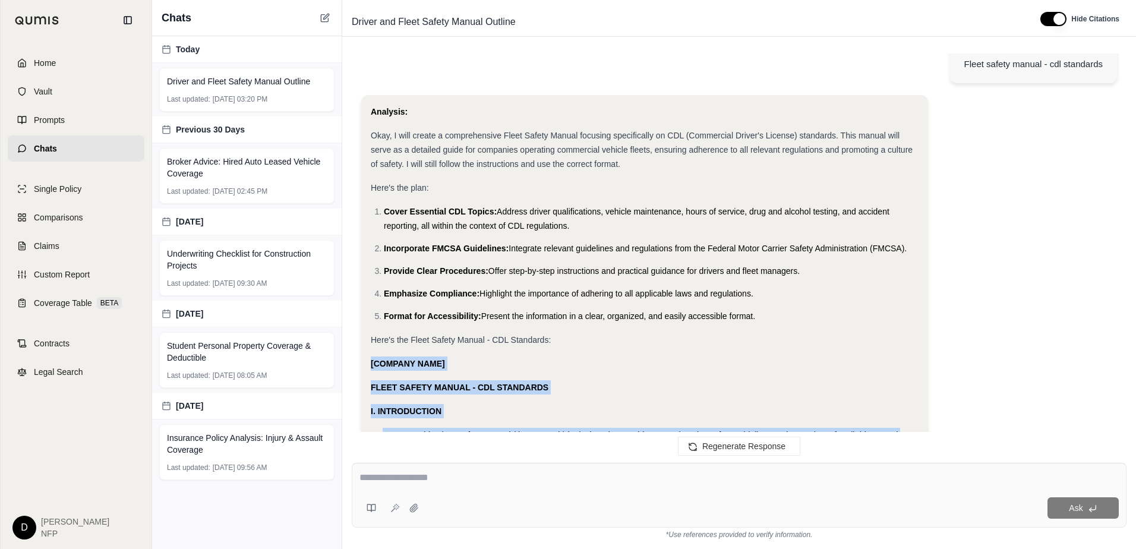
click at [418, 478] on textarea at bounding box center [738, 478] width 759 height 14
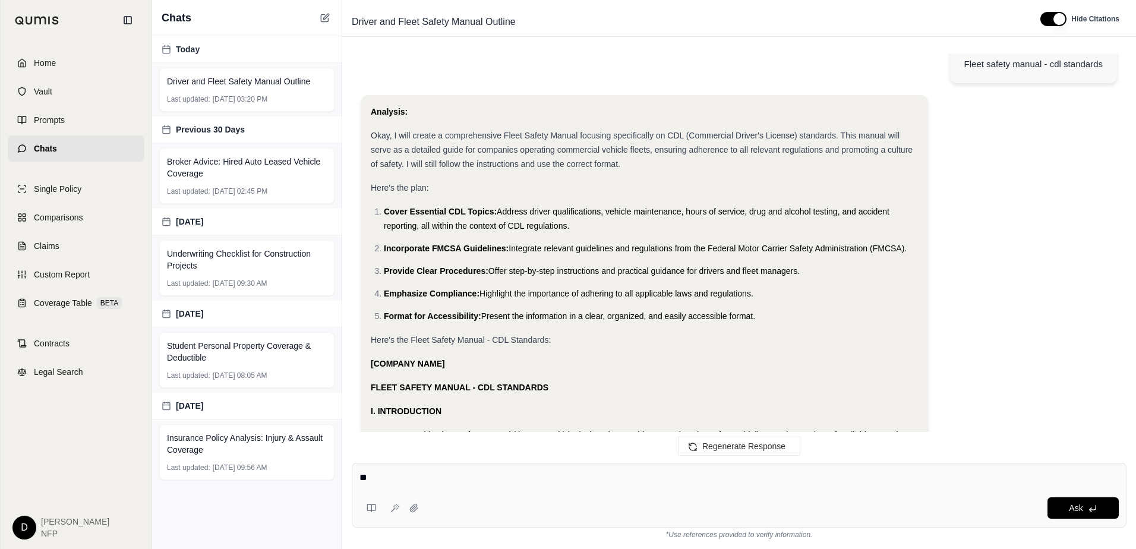
type textarea "*"
